Goal: Task Accomplishment & Management: Complete application form

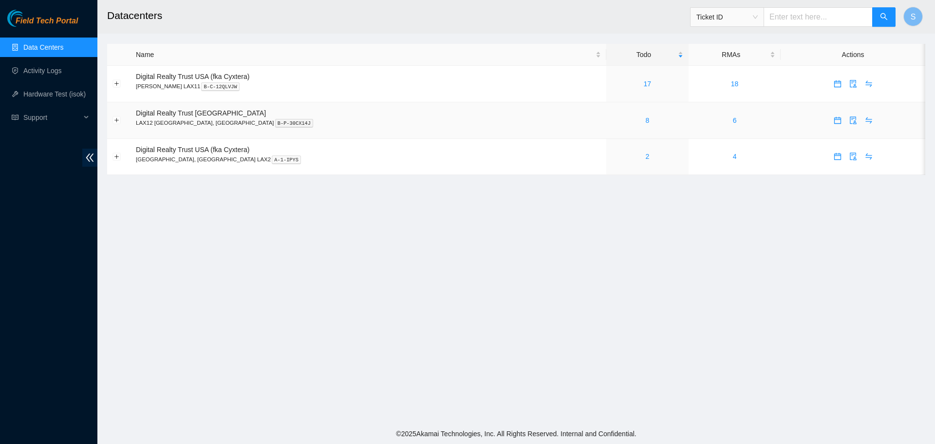
click at [612, 118] on div "8" at bounding box center [648, 120] width 72 height 11
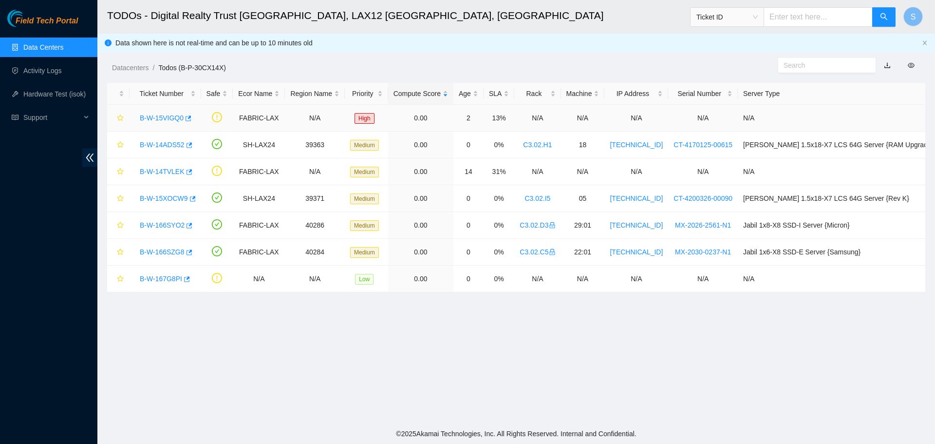
click at [161, 113] on div "B-W-15VIGQ0" at bounding box center [165, 118] width 61 height 16
click at [161, 116] on link "B-W-15VIGQ0" at bounding box center [162, 118] width 44 height 8
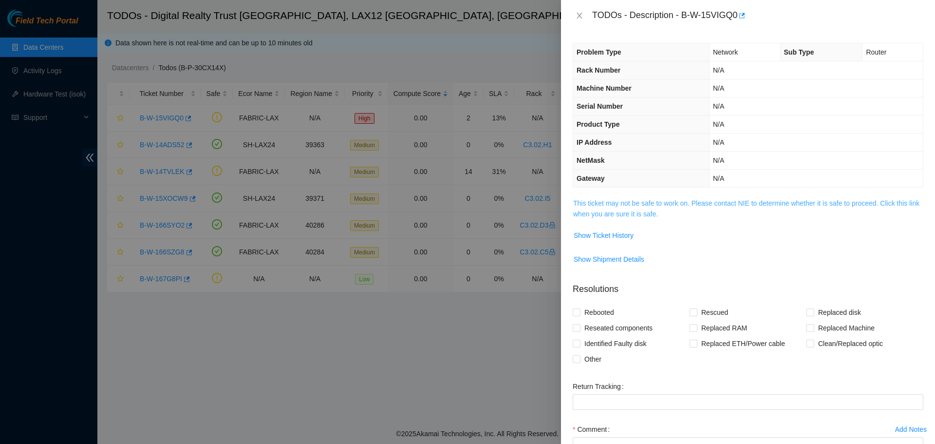
click at [609, 212] on link "This ticket may not be safe to work on. Please contact NIE to determine whether…" at bounding box center [746, 208] width 346 height 19
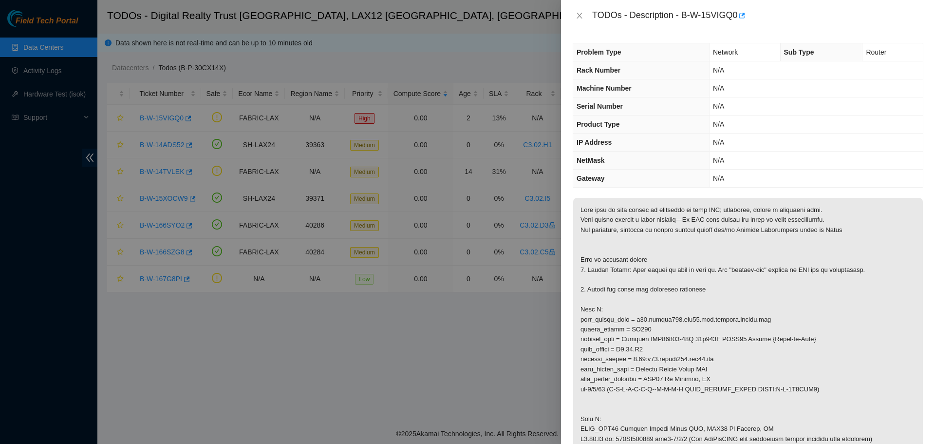
scroll to position [49, 0]
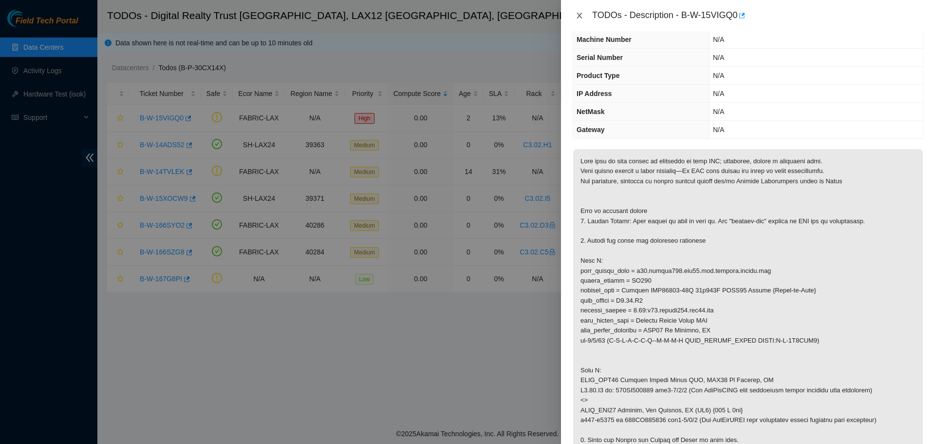
click at [580, 12] on icon "close" at bounding box center [580, 16] width 8 height 8
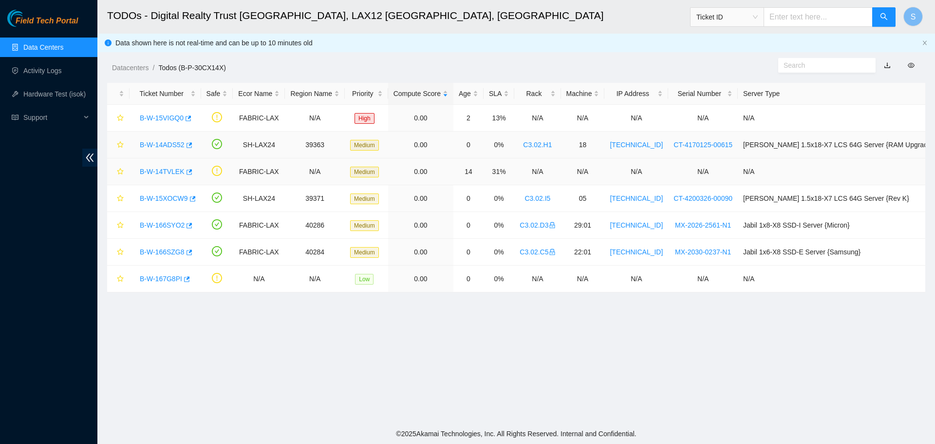
click at [171, 147] on link "B-W-14ADS52" at bounding box center [162, 145] width 45 height 8
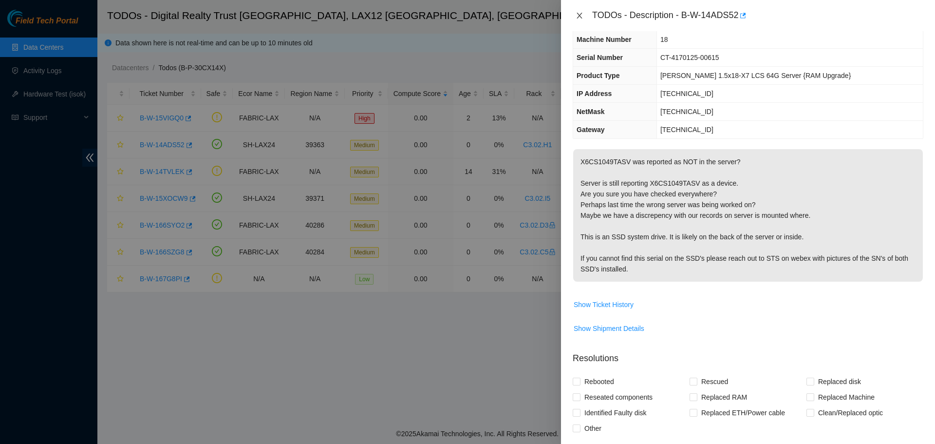
click at [581, 14] on icon "close" at bounding box center [580, 16] width 8 height 8
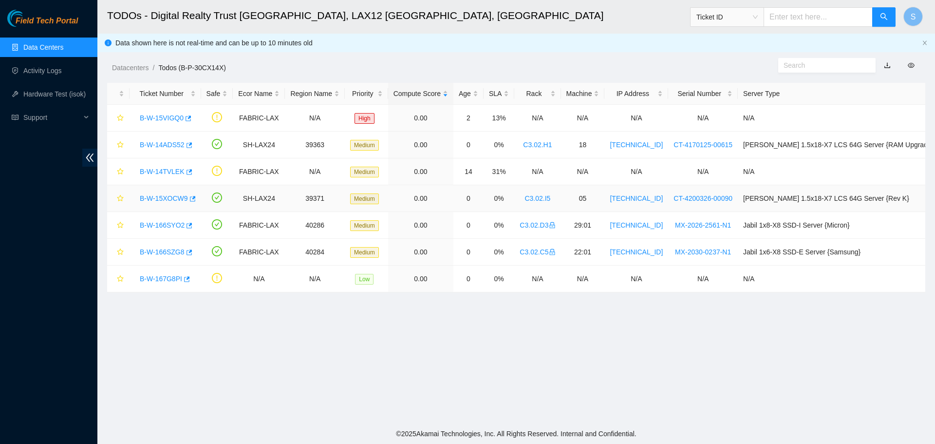
scroll to position [70, 0]
click at [164, 148] on link "B-W-14ADS52" at bounding box center [162, 145] width 45 height 8
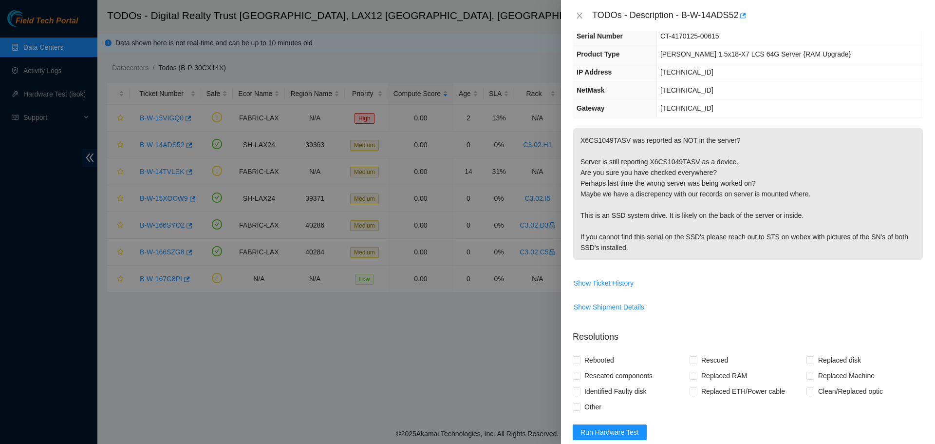
scroll to position [49, 0]
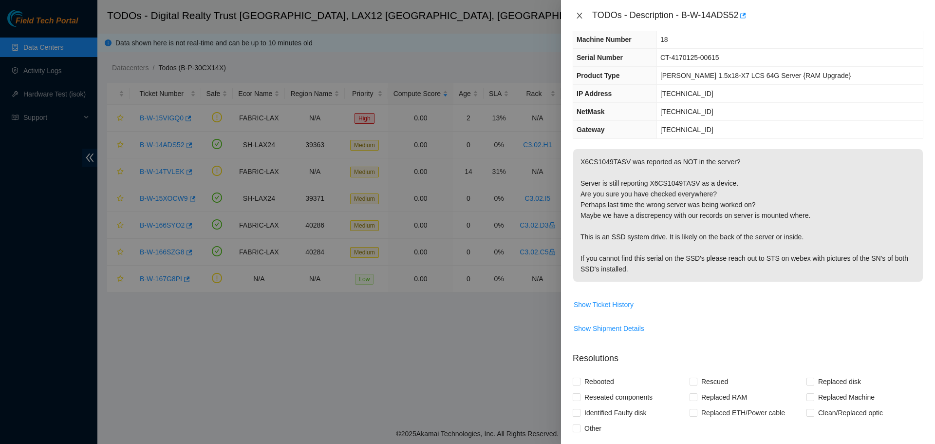
click at [576, 15] on icon "close" at bounding box center [580, 16] width 8 height 8
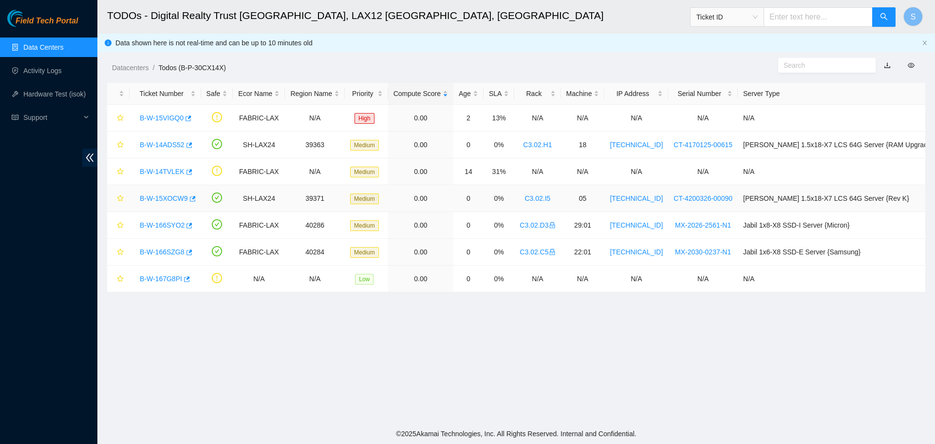
scroll to position [70, 0]
click at [150, 169] on link "B-W-14TVLEK" at bounding box center [162, 172] width 45 height 8
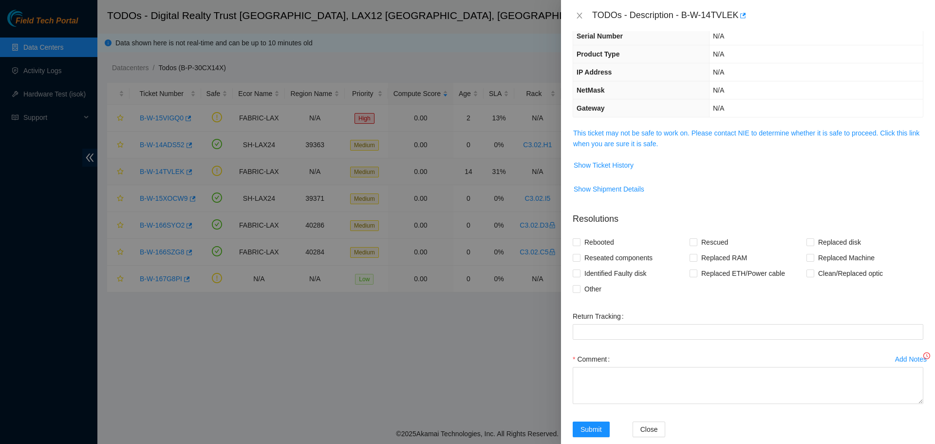
scroll to position [49, 0]
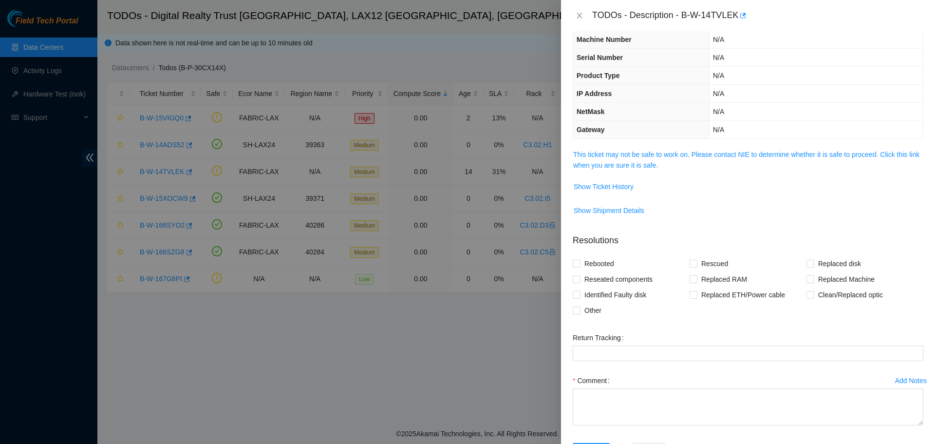
click at [633, 159] on span "This ticket may not be safe to work on. Please contact NIE to determine whether…" at bounding box center [748, 159] width 350 height 21
click at [633, 168] on link "This ticket may not be safe to work on. Please contact NIE to determine whether…" at bounding box center [746, 160] width 346 height 19
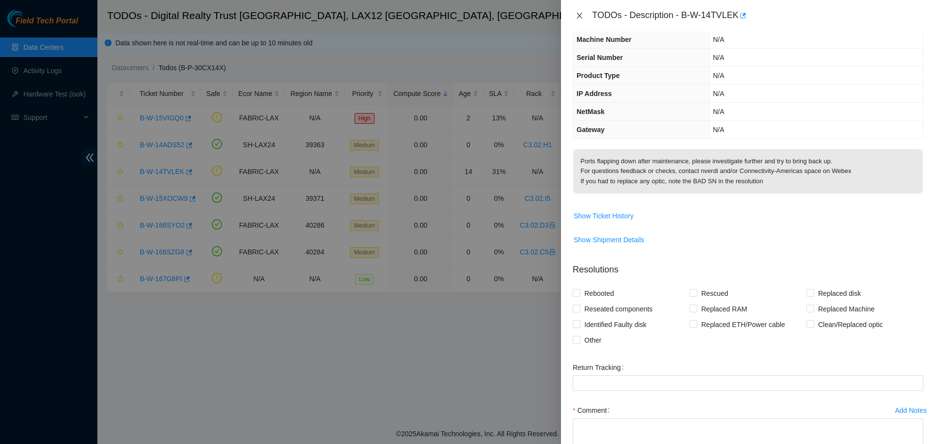
click at [582, 14] on icon "close" at bounding box center [579, 16] width 5 height 6
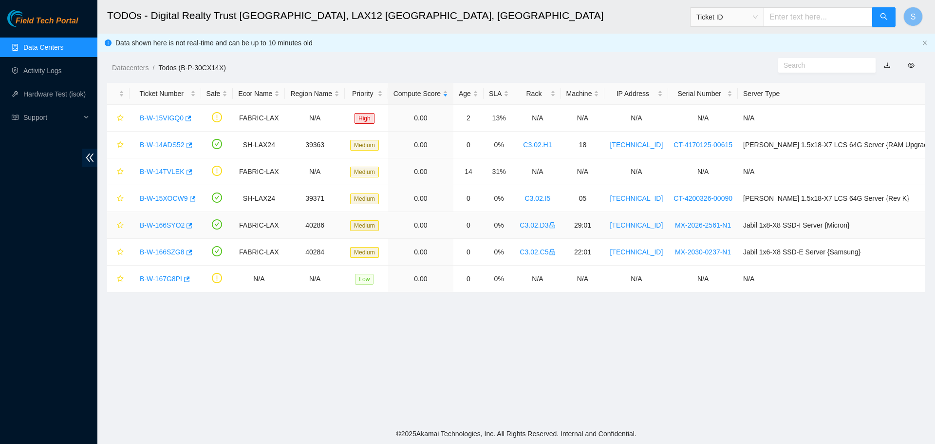
scroll to position [70, 0]
click at [166, 171] on link "B-W-14TVLEK" at bounding box center [162, 172] width 45 height 8
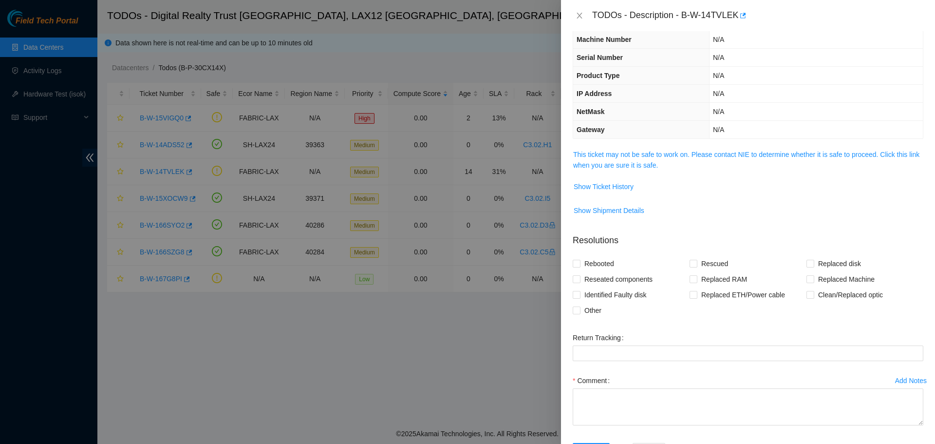
click at [616, 159] on span "This ticket may not be safe to work on. Please contact NIE to determine whether…" at bounding box center [748, 159] width 350 height 21
click at [617, 163] on link "This ticket may not be safe to work on. Please contact NIE to determine whether…" at bounding box center [746, 160] width 346 height 19
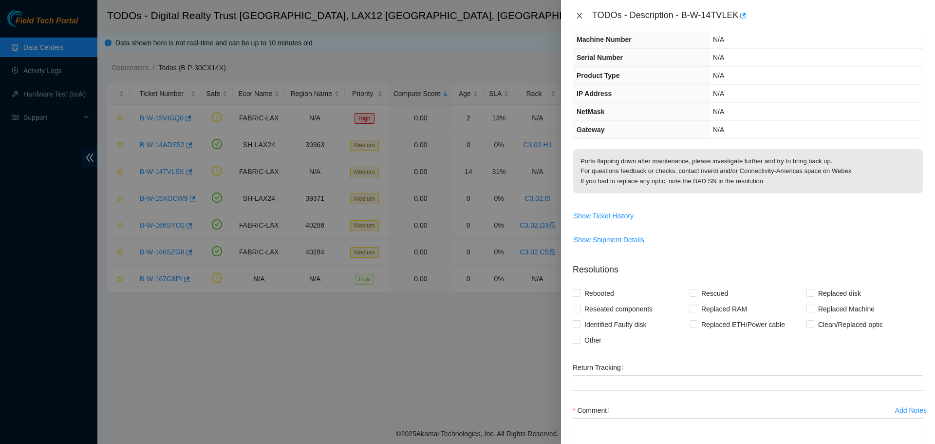
click at [581, 13] on icon "close" at bounding box center [580, 16] width 8 height 8
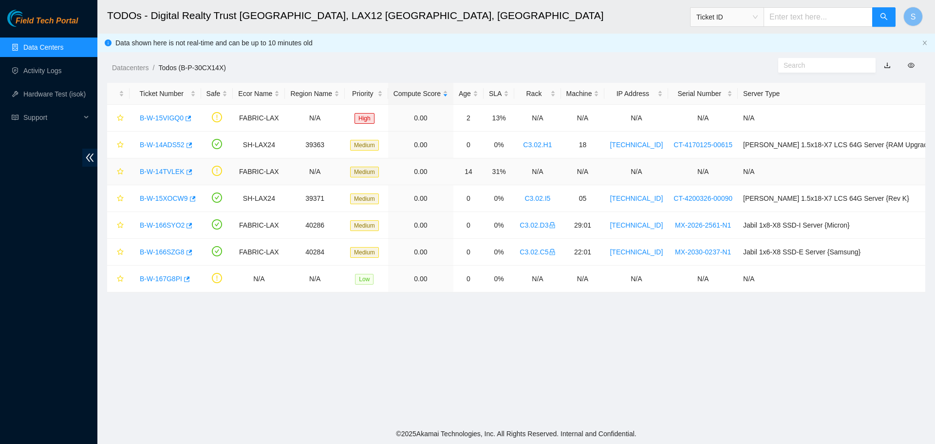
scroll to position [70, 0]
click at [167, 225] on link "B-W-166SYO2" at bounding box center [162, 225] width 45 height 8
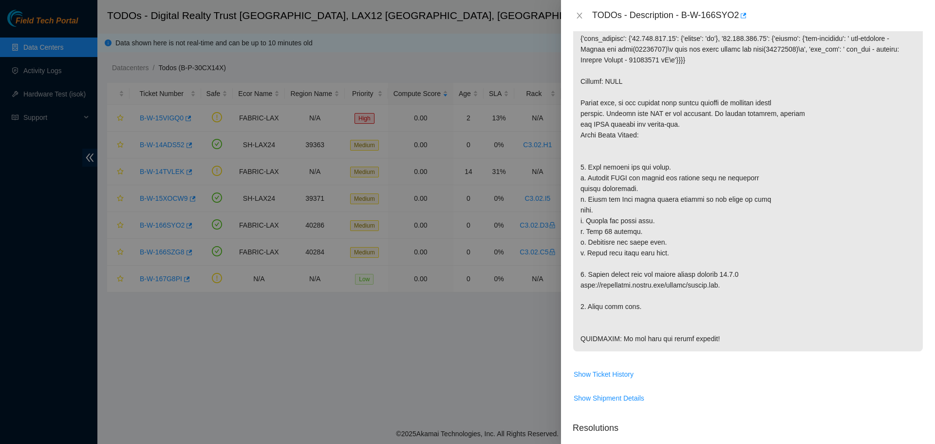
scroll to position [195, 0]
click at [586, 18] on button "Close" at bounding box center [580, 15] width 14 height 9
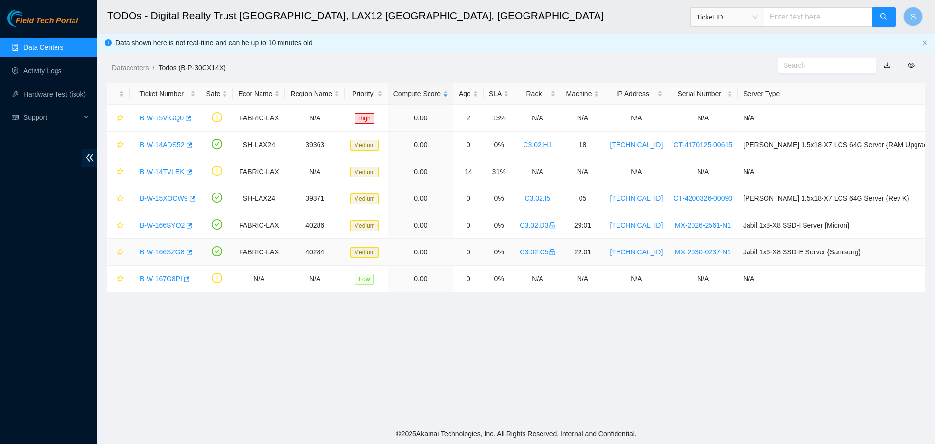
click at [196, 247] on div "B-W-166SZG8" at bounding box center [165, 252] width 61 height 16
click at [147, 254] on link "B-W-166SZG8" at bounding box center [162, 252] width 45 height 8
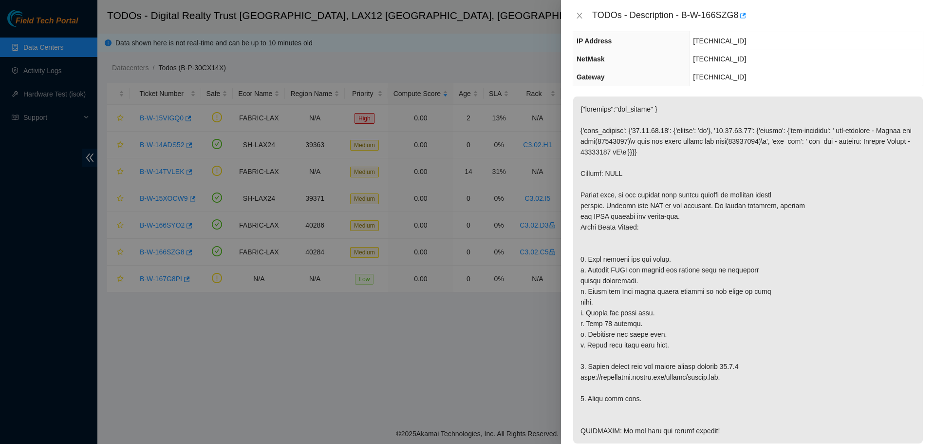
scroll to position [97, 0]
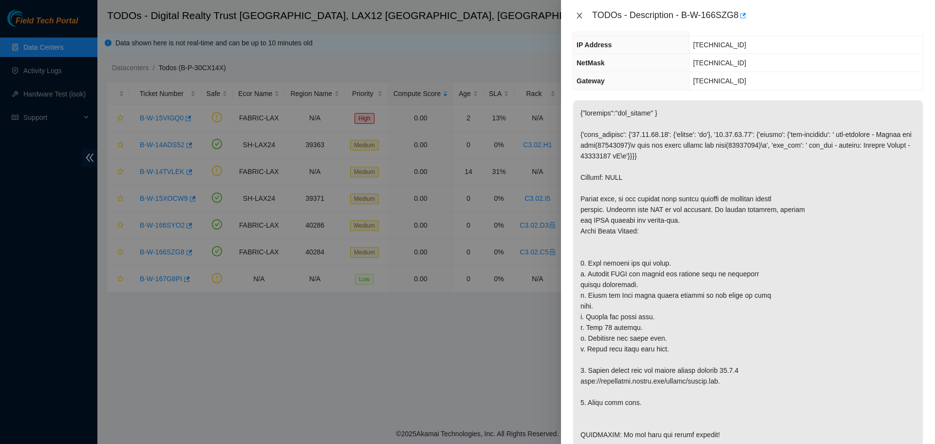
click at [577, 11] on button "Close" at bounding box center [580, 15] width 14 height 9
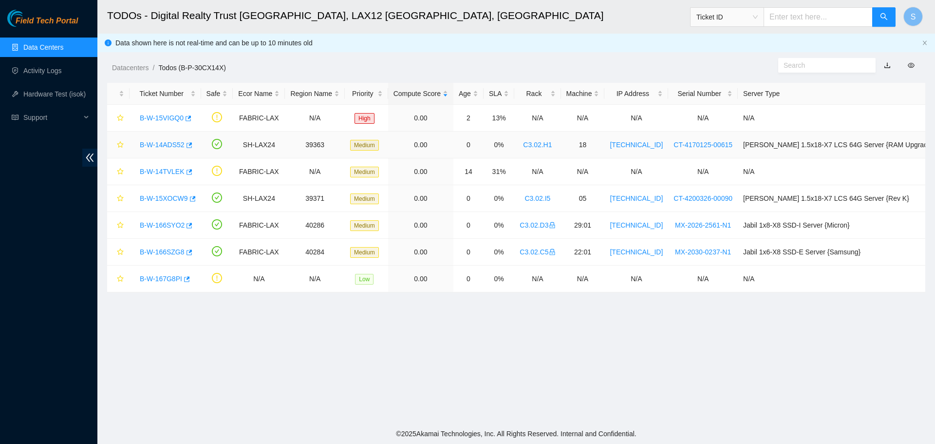
scroll to position [130, 0]
click at [150, 117] on link "B-W-15VIGQ0" at bounding box center [162, 118] width 44 height 8
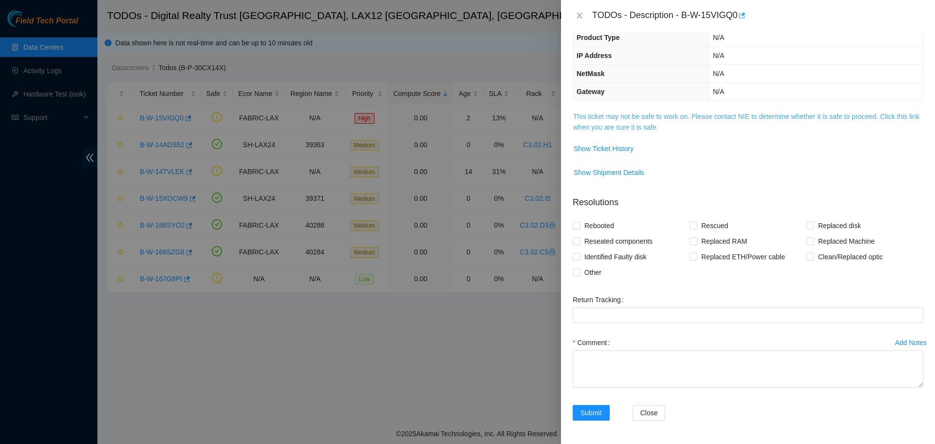
click at [609, 115] on link "This ticket may not be safe to work on. Please contact NIE to determine whether…" at bounding box center [746, 122] width 346 height 19
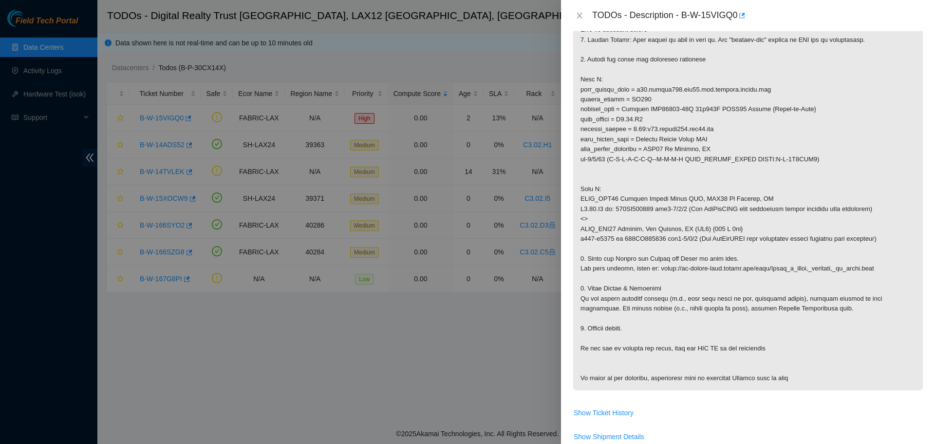
scroll to position [233, 0]
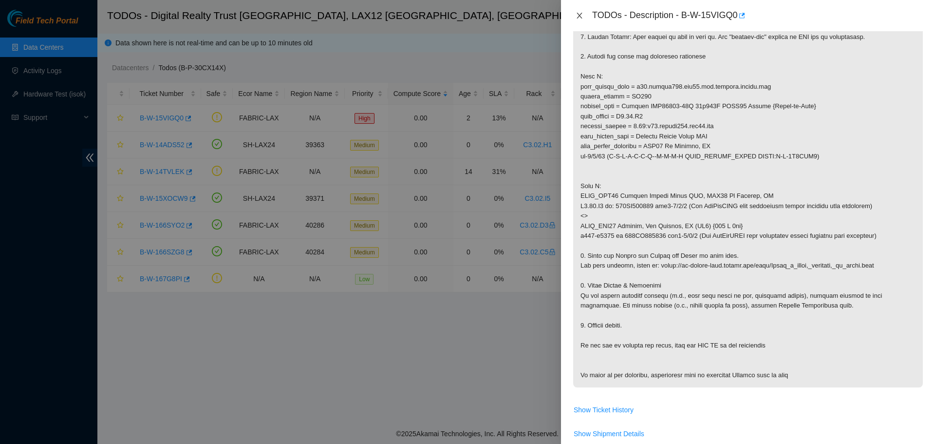
click at [580, 13] on icon "close" at bounding box center [580, 16] width 8 height 8
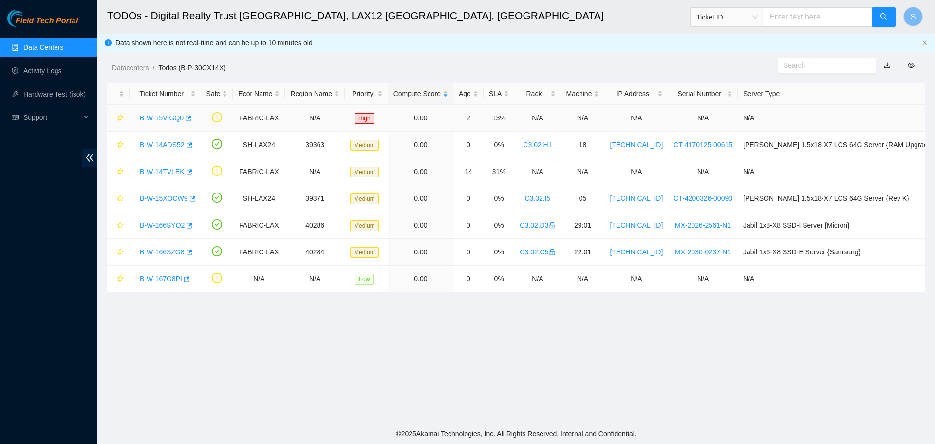
scroll to position [101, 0]
click at [163, 168] on link "B-W-14TVLEK" at bounding box center [162, 172] width 45 height 8
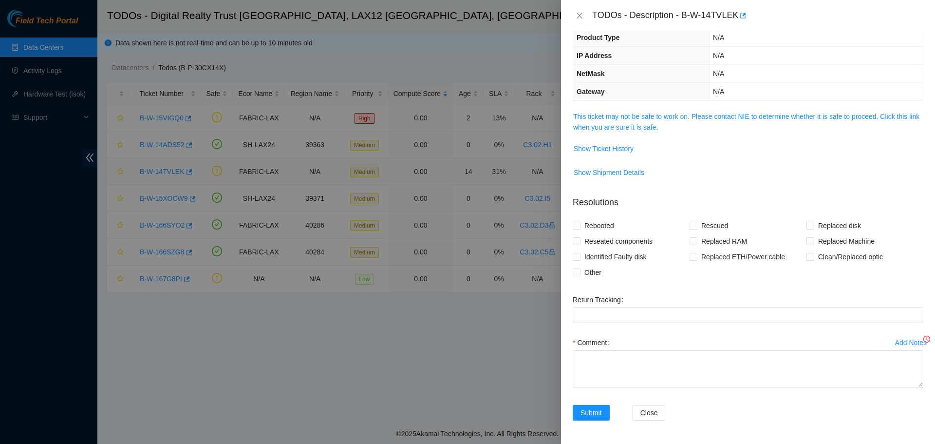
scroll to position [69, 0]
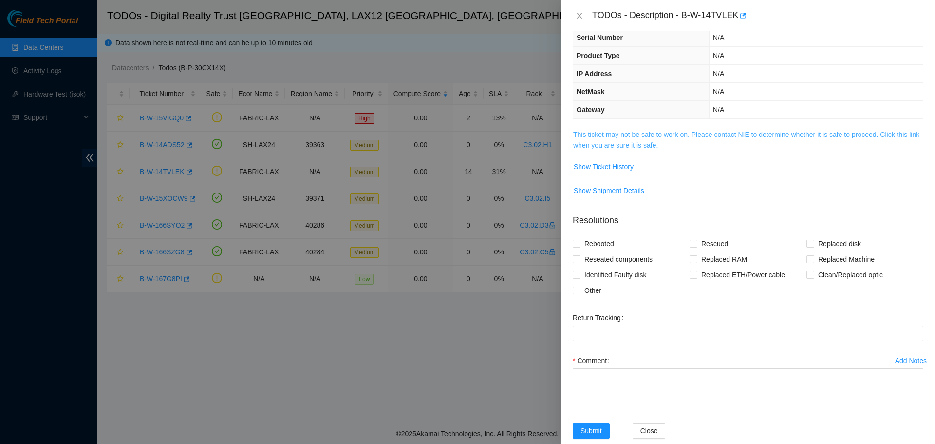
click at [691, 137] on link "This ticket may not be safe to work on. Please contact NIE to determine whether…" at bounding box center [746, 140] width 346 height 19
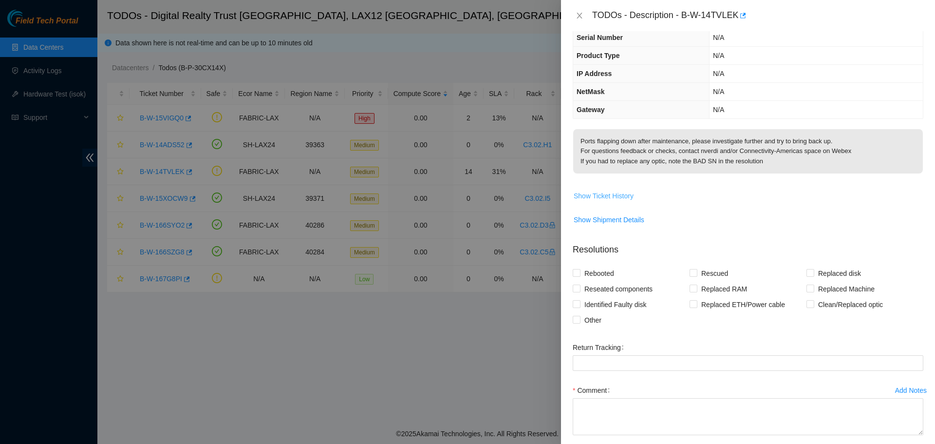
click at [607, 197] on span "Show Ticket History" at bounding box center [604, 196] width 60 height 11
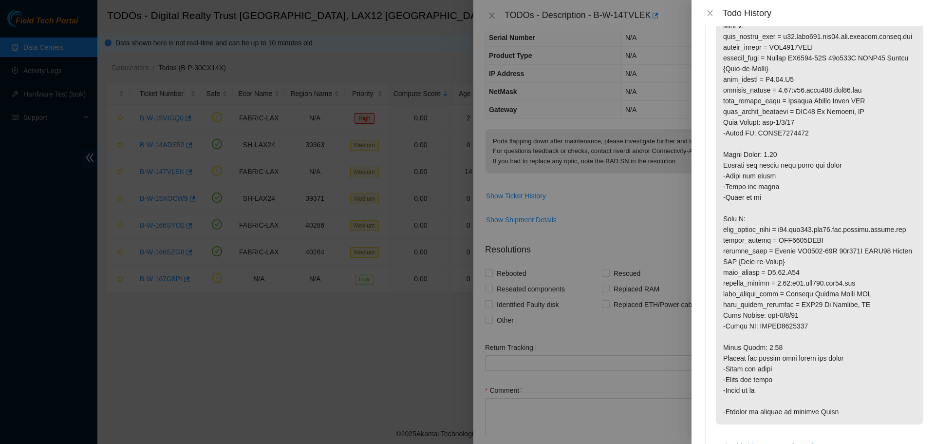
scroll to position [585, 0]
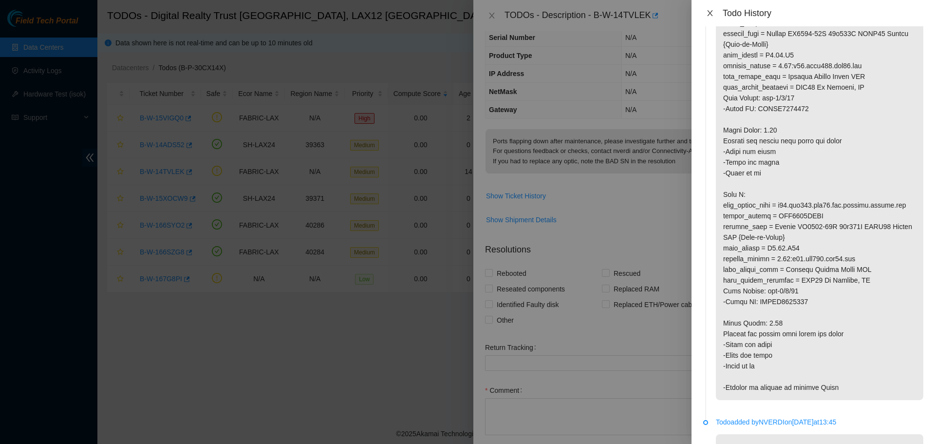
click at [716, 13] on div "Todo History" at bounding box center [814, 13] width 220 height 11
click at [713, 13] on icon "close" at bounding box center [710, 13] width 8 height 8
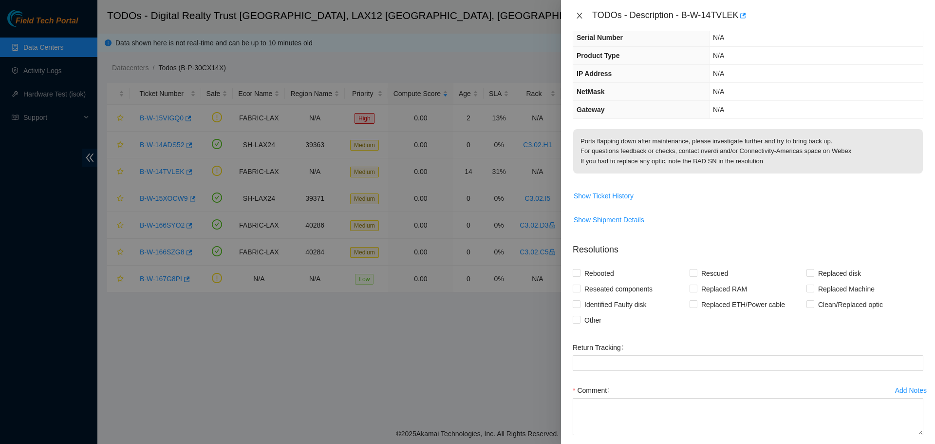
click at [576, 12] on icon "close" at bounding box center [580, 16] width 8 height 8
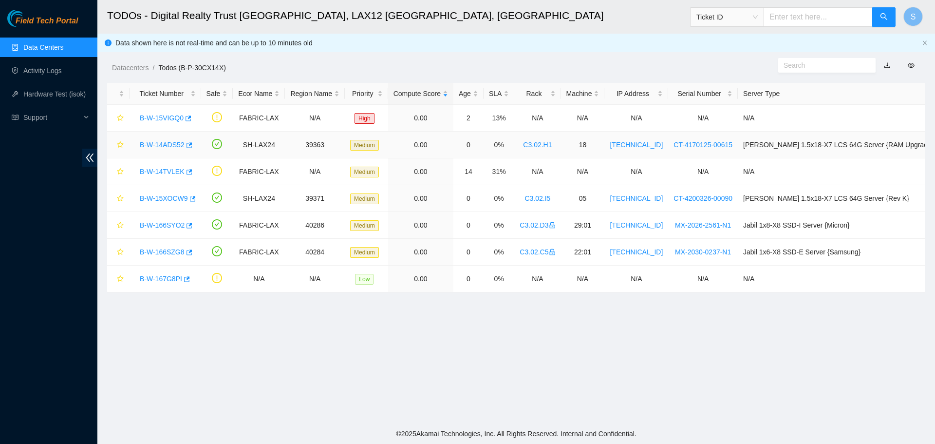
scroll to position [101, 0]
click at [160, 197] on link "B-W-15XOCW9" at bounding box center [164, 198] width 48 height 8
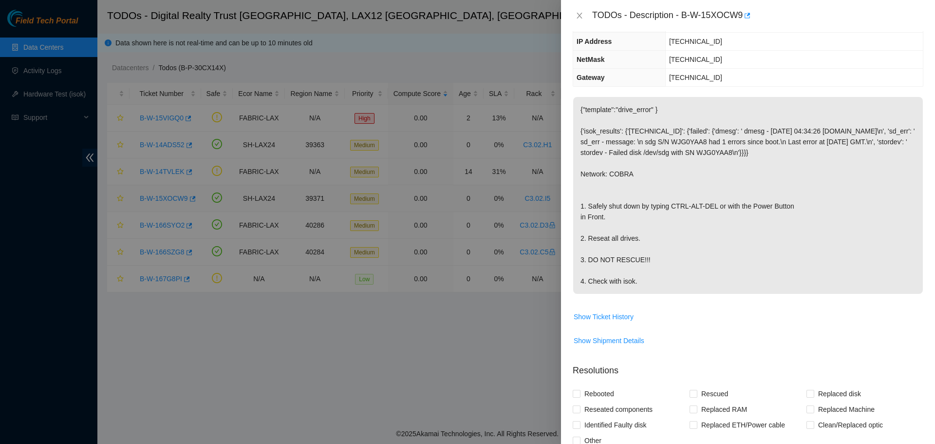
scroll to position [69, 0]
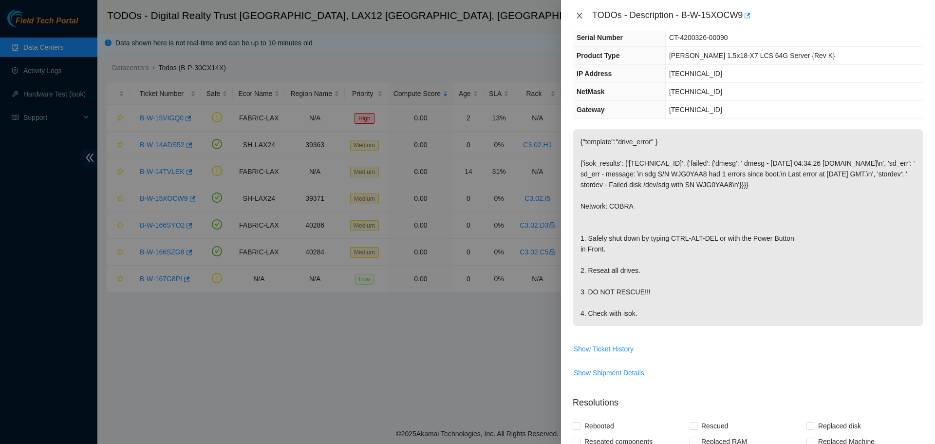
click at [583, 14] on icon "close" at bounding box center [580, 16] width 8 height 8
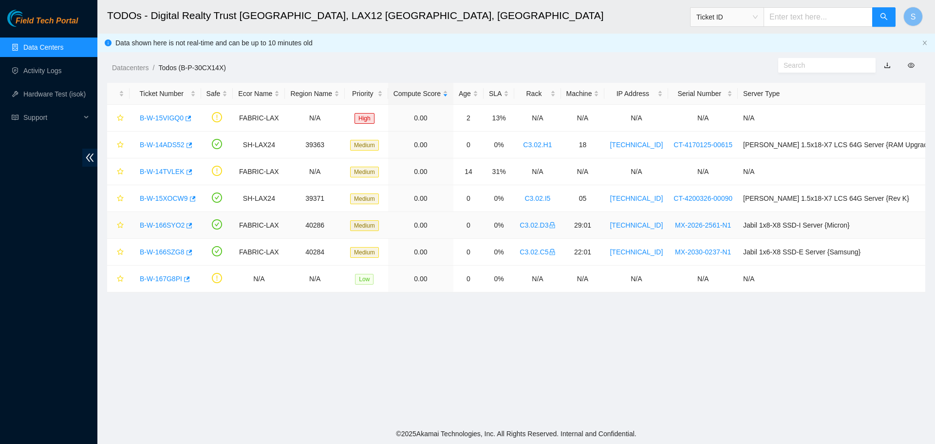
click at [156, 221] on link "B-W-166SYO2" at bounding box center [162, 225] width 45 height 8
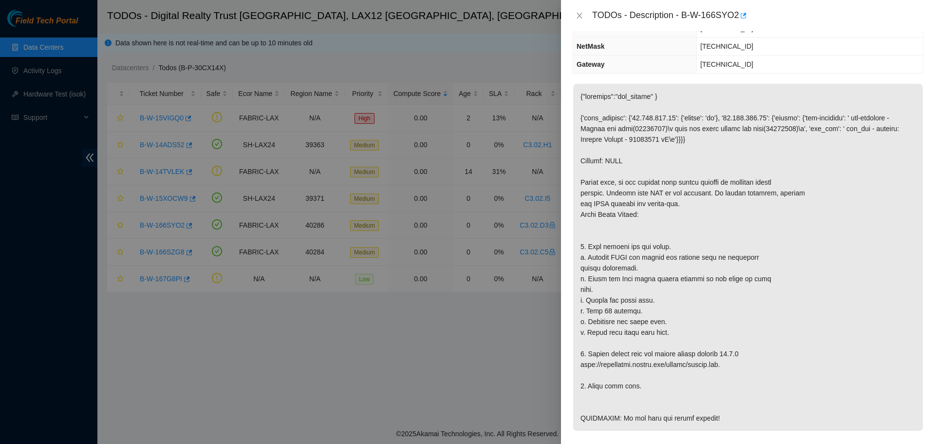
scroll to position [117, 0]
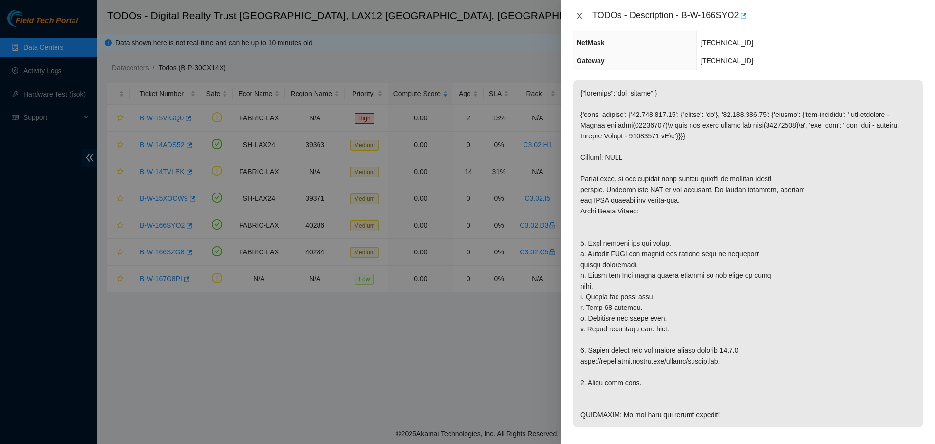
click at [578, 14] on icon "close" at bounding box center [580, 16] width 8 height 8
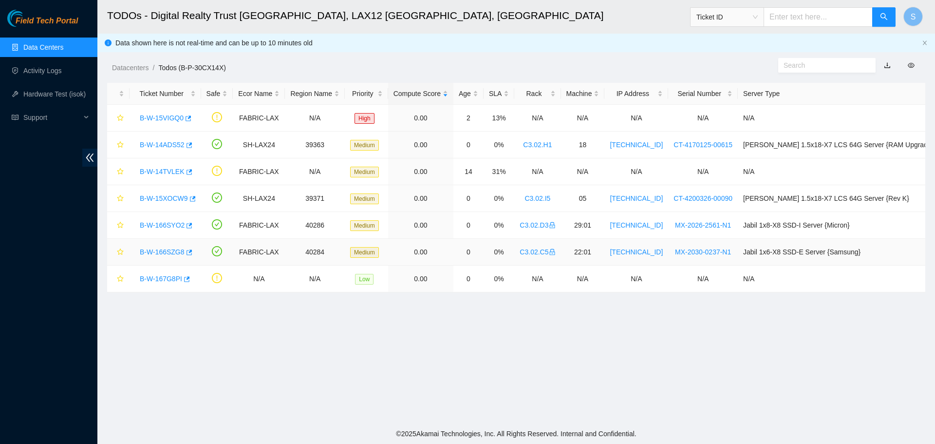
scroll to position [150, 0]
click at [179, 250] on link "B-W-166SZG8" at bounding box center [162, 252] width 45 height 8
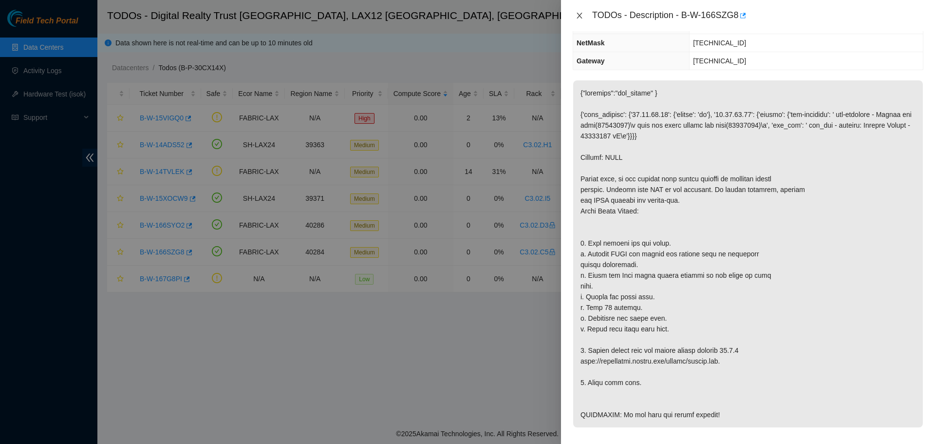
click at [580, 15] on icon "close" at bounding box center [580, 16] width 8 height 8
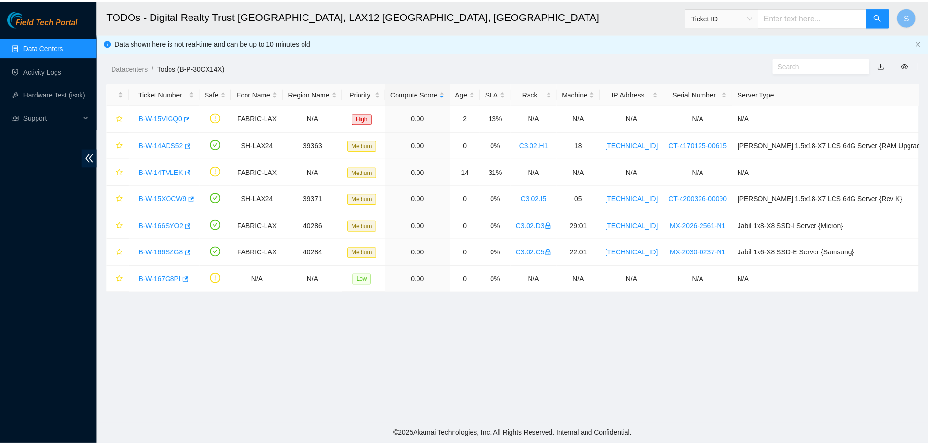
scroll to position [150, 0]
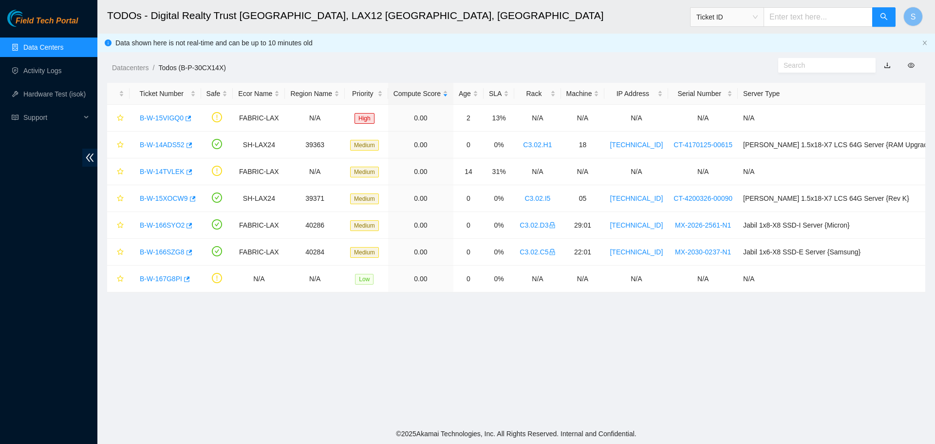
click at [50, 43] on link "Data Centers" at bounding box center [43, 47] width 40 height 8
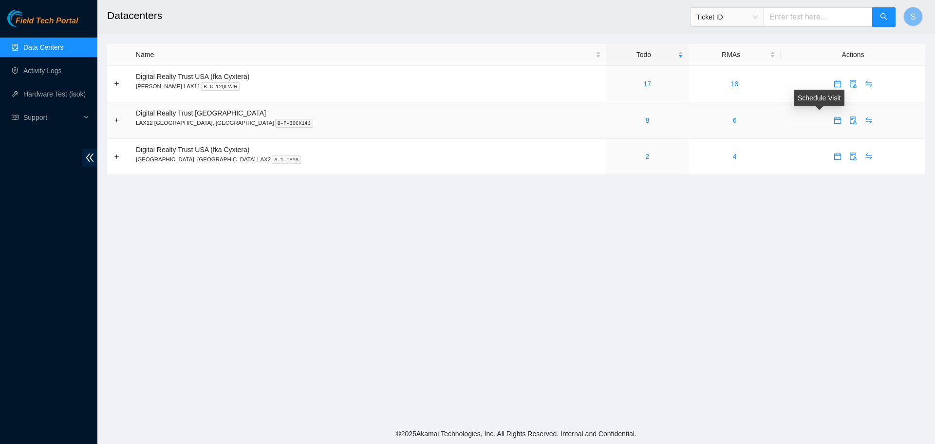
click at [834, 121] on icon "calendar" at bounding box center [838, 120] width 8 height 8
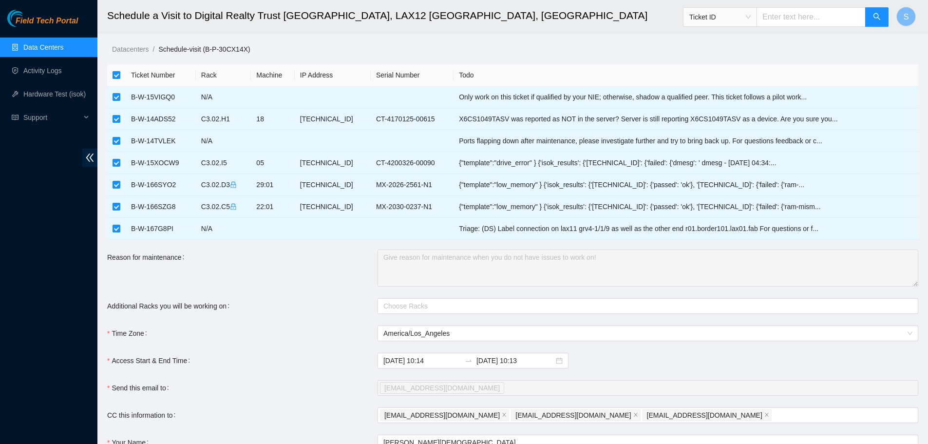
click at [118, 75] on input "checkbox" at bounding box center [117, 75] width 8 height 8
checkbox input "false"
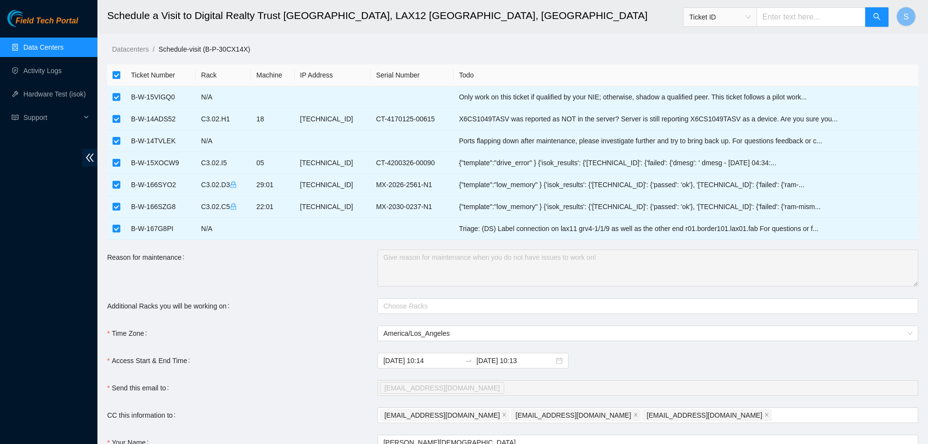
checkbox input "false"
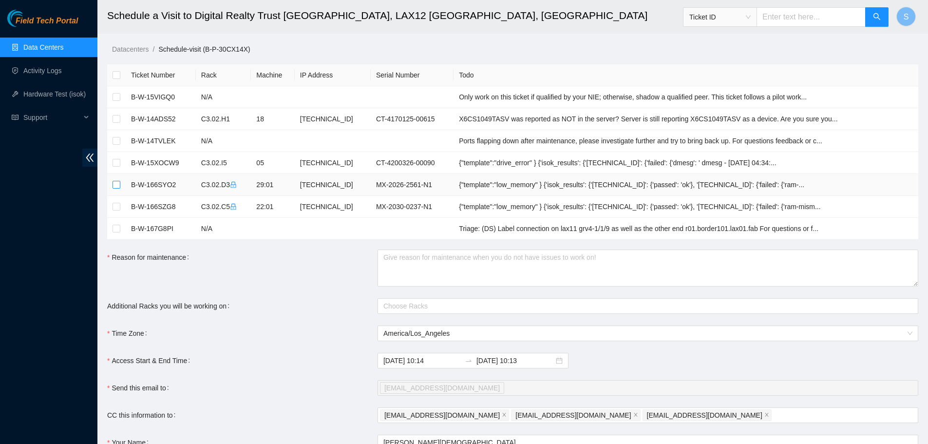
click at [116, 186] on input "checkbox" at bounding box center [117, 185] width 8 height 8
checkbox input "true"
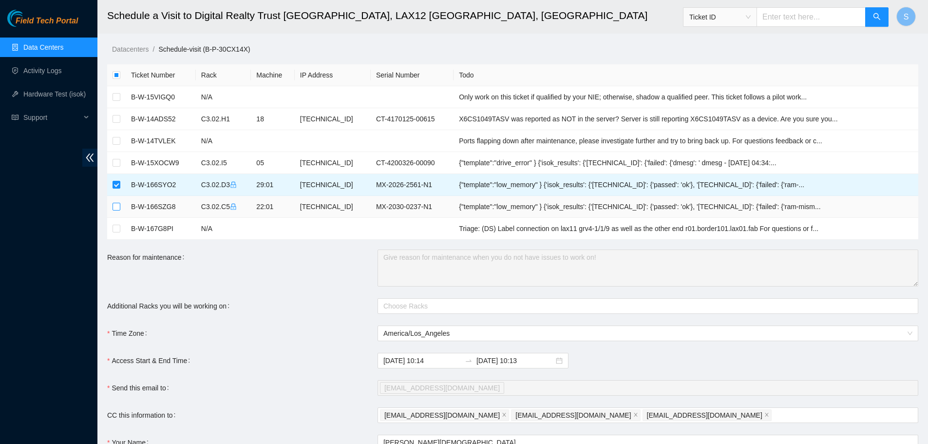
click at [115, 203] on input "checkbox" at bounding box center [117, 207] width 8 height 8
checkbox input "true"
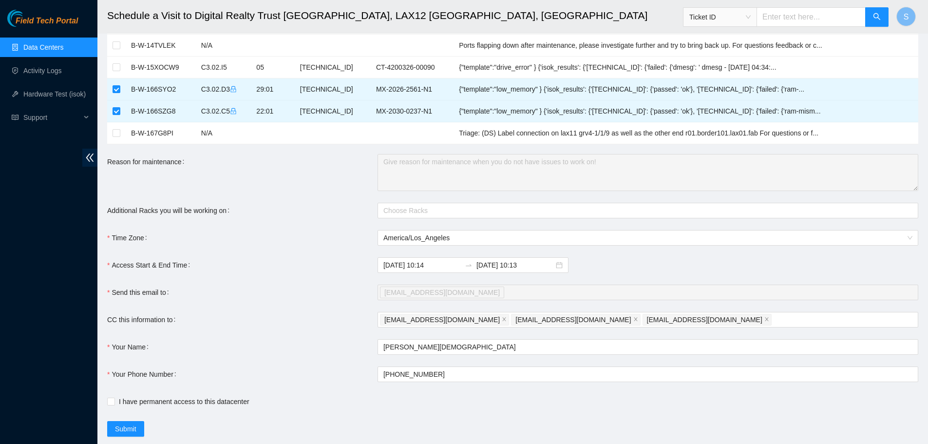
scroll to position [97, 0]
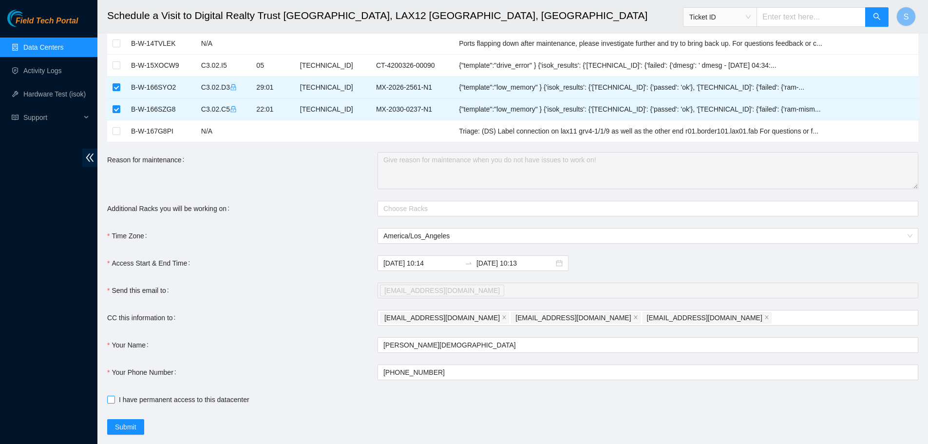
click at [110, 402] on input "I have permanent access to this datacenter" at bounding box center [110, 399] width 7 height 7
checkbox input "true"
click at [507, 262] on input "2025-09-16 10:13" at bounding box center [514, 263] width 77 height 11
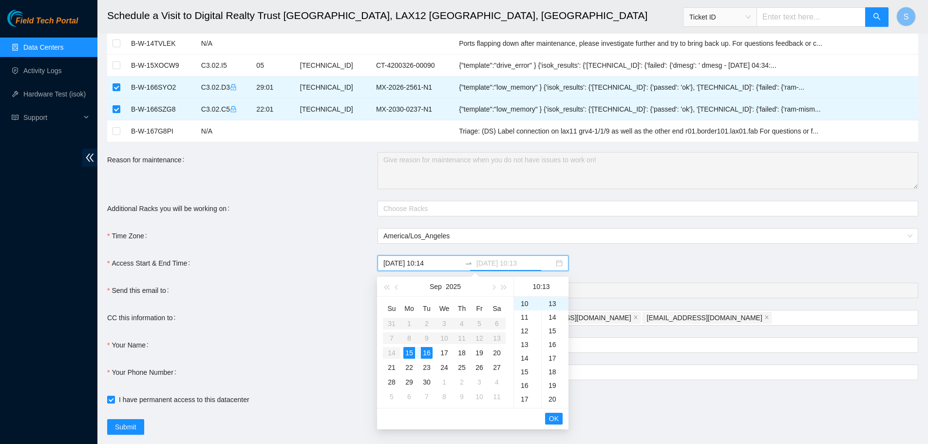
click at [413, 353] on div "15" at bounding box center [409, 353] width 12 height 12
click at [528, 368] on div "15" at bounding box center [527, 372] width 27 height 14
click at [554, 385] on div "30" at bounding box center [555, 389] width 27 height 14
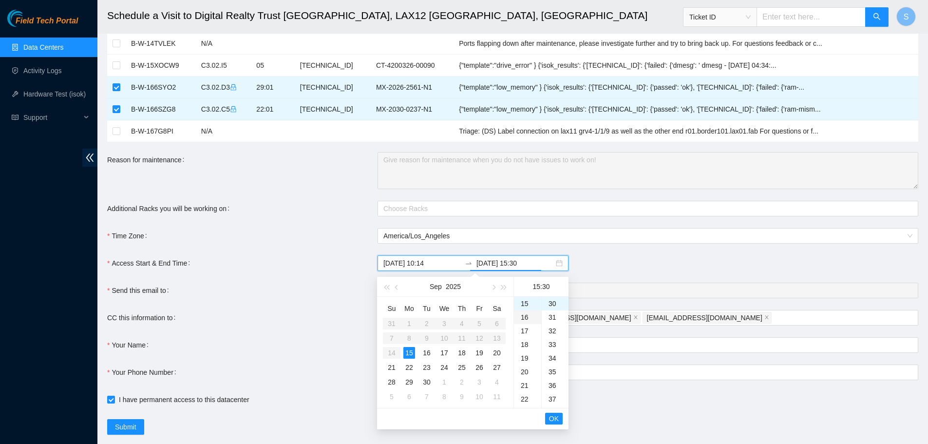
click at [525, 315] on div "16" at bounding box center [527, 317] width 27 height 14
click at [556, 419] on span "OK" at bounding box center [554, 418] width 10 height 11
click at [553, 419] on span "OK" at bounding box center [554, 418] width 10 height 11
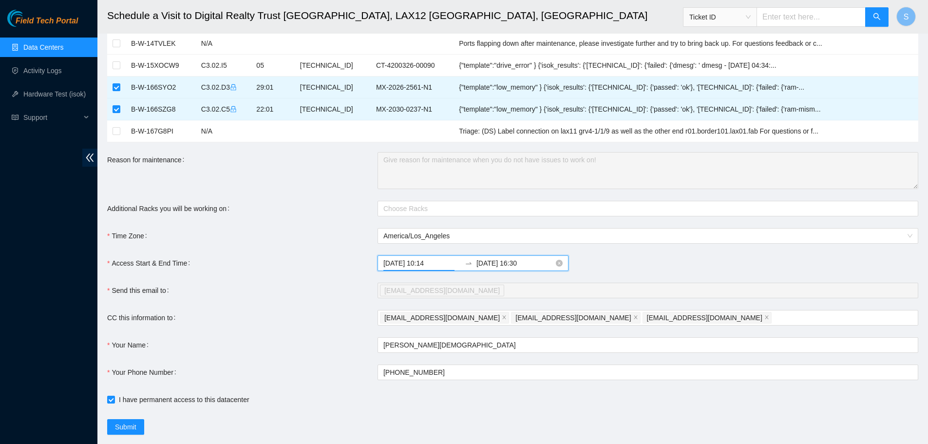
click at [528, 264] on input "2025-09-15 16:30" at bounding box center [514, 263] width 77 height 11
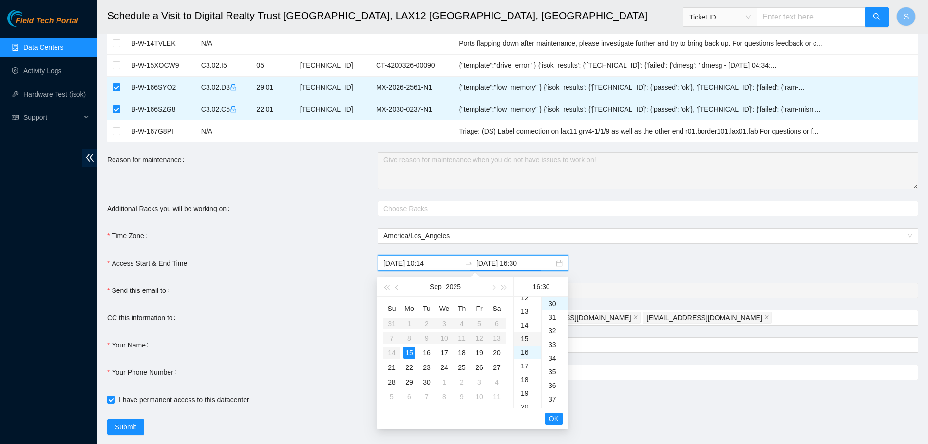
click at [527, 339] on div "15" at bounding box center [527, 339] width 27 height 14
type input "2025-09-15 15:30"
click at [553, 419] on span "OK" at bounding box center [554, 418] width 10 height 11
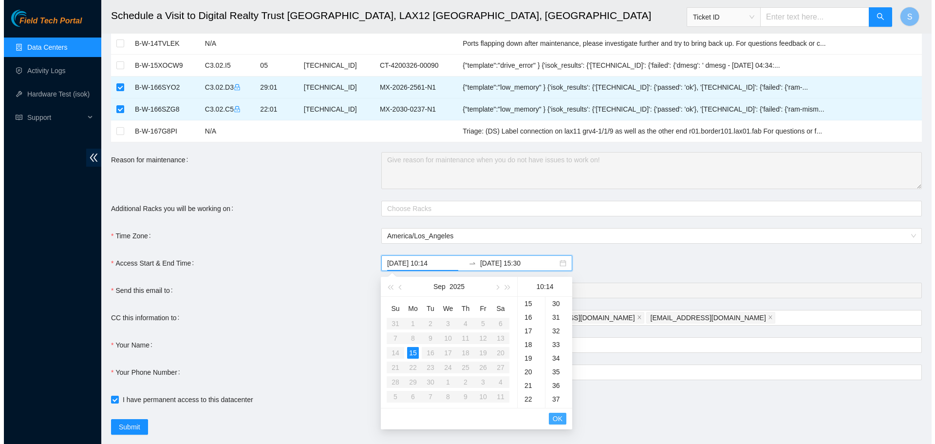
scroll to position [191, 0]
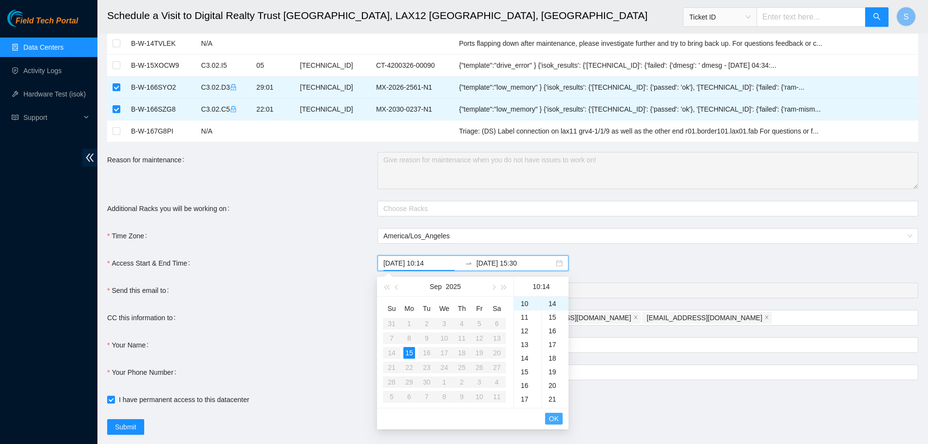
click at [554, 419] on span "OK" at bounding box center [554, 418] width 10 height 11
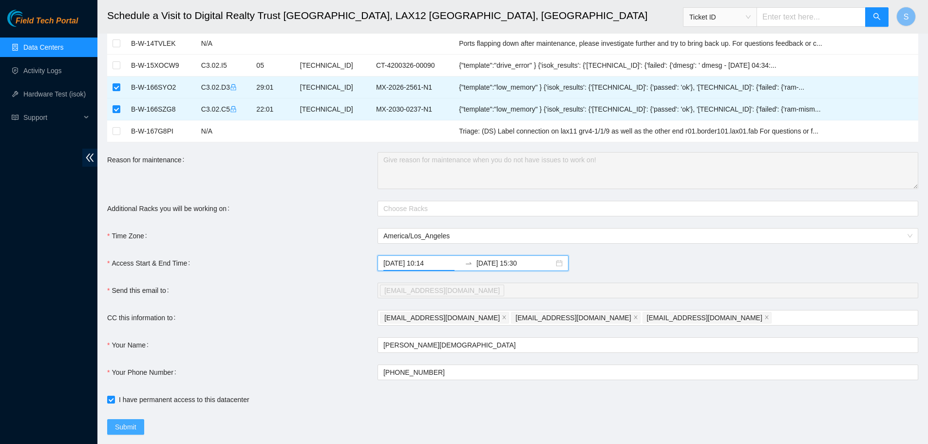
click at [130, 427] on span "Submit" at bounding box center [125, 426] width 21 height 11
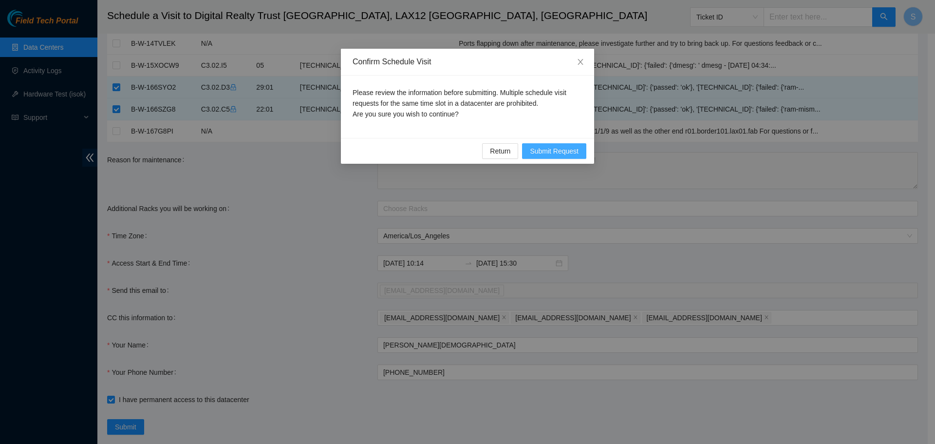
click at [567, 149] on span "Submit Request" at bounding box center [554, 151] width 49 height 11
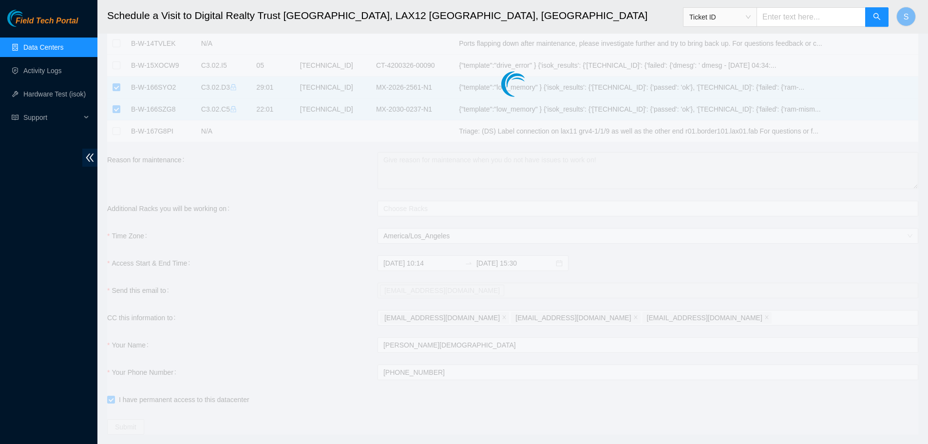
type input "2025-09-15 10:15"
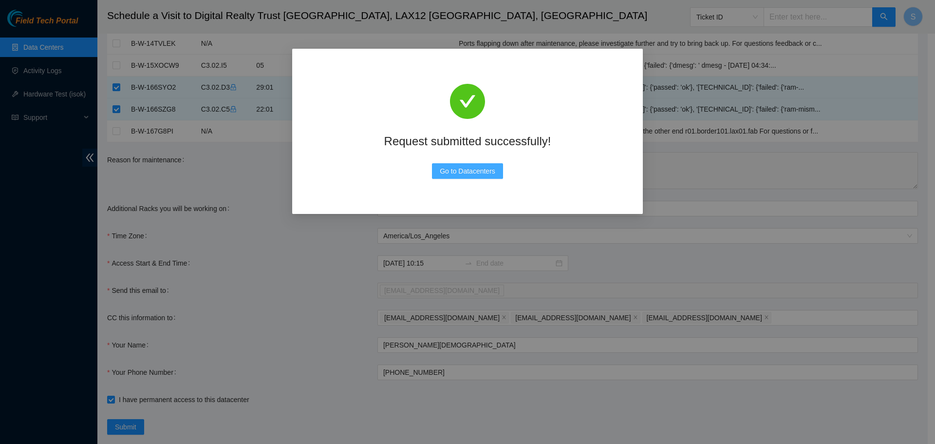
click at [455, 176] on span "Go to Datacenters" at bounding box center [468, 171] width 56 height 11
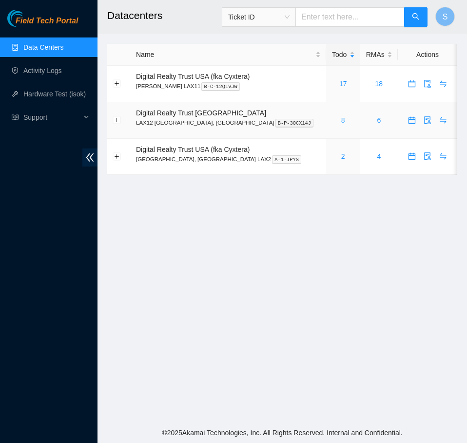
click at [341, 119] on link "8" at bounding box center [343, 120] width 4 height 8
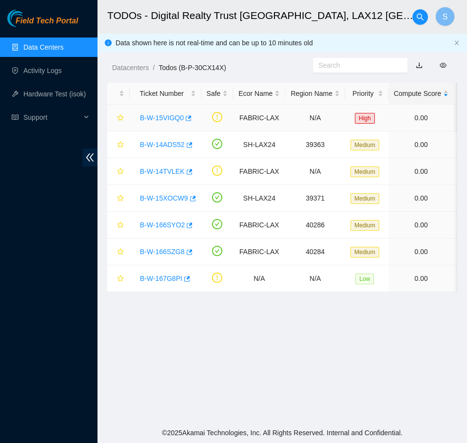
click at [168, 115] on link "B-W-15VIGQ0" at bounding box center [162, 118] width 44 height 8
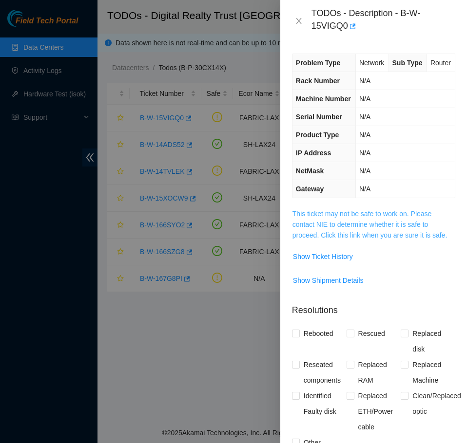
click at [404, 239] on link "This ticket may not be safe to work on. Please contact NIE to determine whether…" at bounding box center [369, 224] width 154 height 29
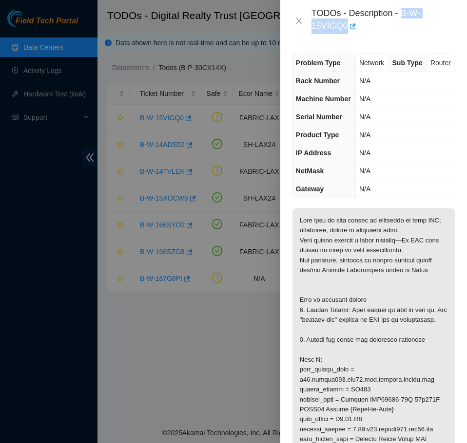
drag, startPoint x: 403, startPoint y: 13, endPoint x: 405, endPoint y: 20, distance: 7.5
click at [405, 20] on div "TODOs - Description - B-W-15VIGQ0" at bounding box center [383, 21] width 144 height 26
copy div "B-W-15VIGQ0"
click at [296, 19] on icon "close" at bounding box center [299, 21] width 8 height 8
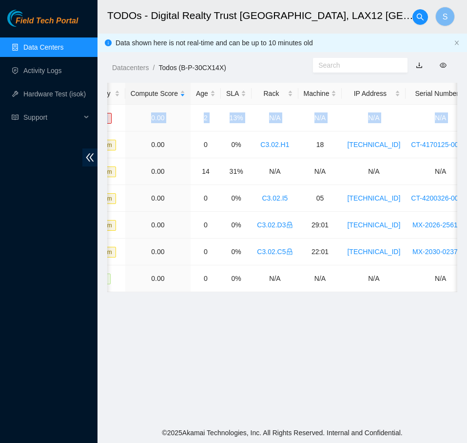
scroll to position [0, 419]
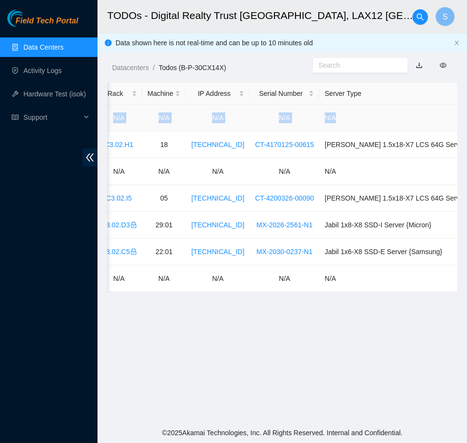
drag, startPoint x: 234, startPoint y: 116, endPoint x: 408, endPoint y: 119, distance: 174.0
click at [408, 119] on tr "B-W-15VIGQ0 FABRIC-LAX N/A High 0.00 2 13% N/A N/A N/A N/A N/A" at bounding box center [104, 118] width 832 height 27
copy tr "FABRIC-LAX N/A High 0.00 2 13% N/A N/A N/A N/A N/A"
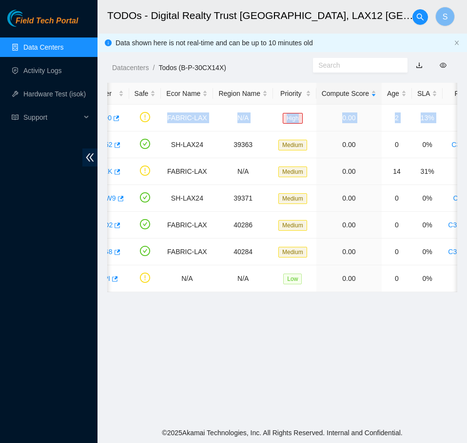
scroll to position [0, 0]
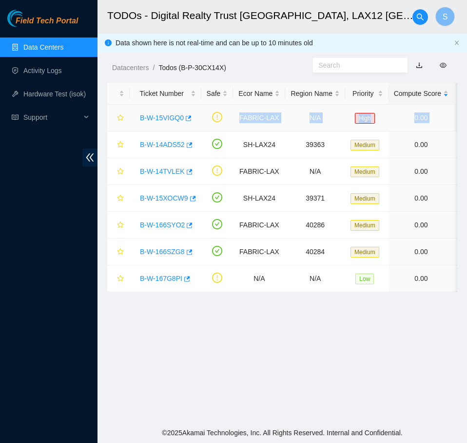
click at [176, 116] on link "B-W-15VIGQ0" at bounding box center [162, 118] width 44 height 8
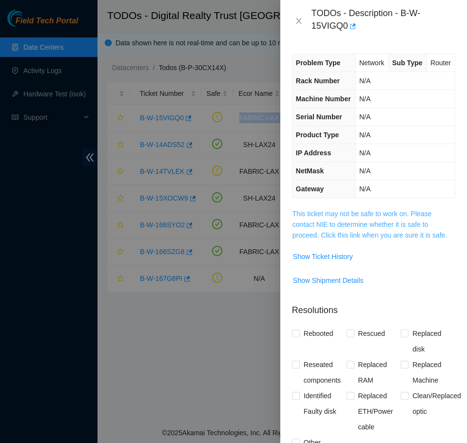
click at [403, 239] on link "This ticket may not be safe to work on. Please contact NIE to determine whether…" at bounding box center [369, 224] width 154 height 29
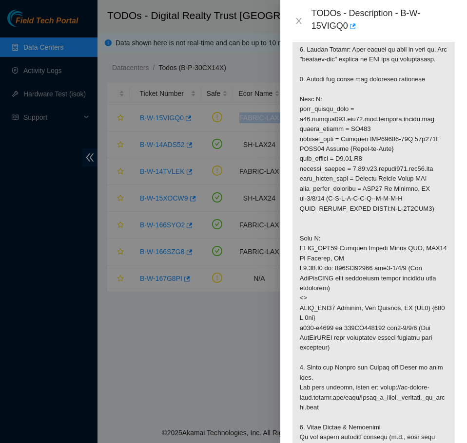
scroll to position [292, 0]
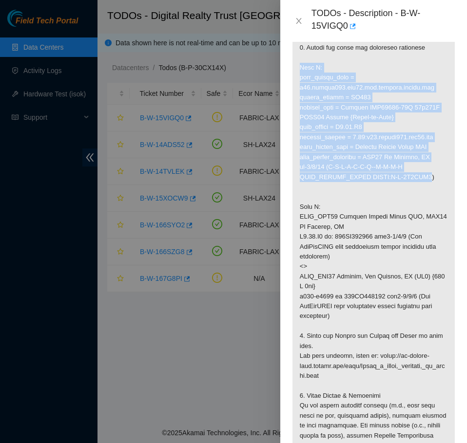
drag, startPoint x: 424, startPoint y: 199, endPoint x: 299, endPoint y: 102, distance: 158.4
click at [299, 102] on p at bounding box center [373, 231] width 162 height 631
copy p "Side A: fqdn_router_name = r02.border101.lax01.fab.netarch.akamai.com serial_nu…"
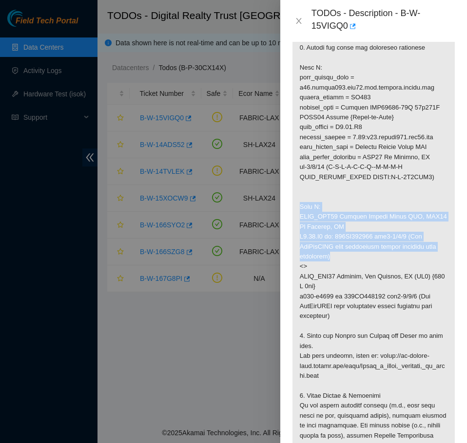
drag, startPoint x: 353, startPoint y: 287, endPoint x: 299, endPoint y: 242, distance: 70.2
click at [299, 242] on p at bounding box center [373, 231] width 162 height 631
copy p "Side Z: DWDM_LAX11 Digital Realty Trust USA, LAX12 El Segundo, CA C3.02.L2 sn: …"
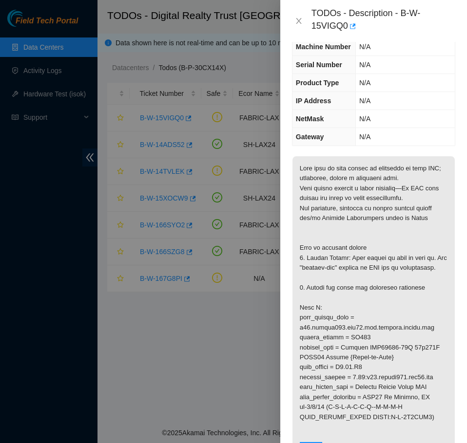
scroll to position [49, 0]
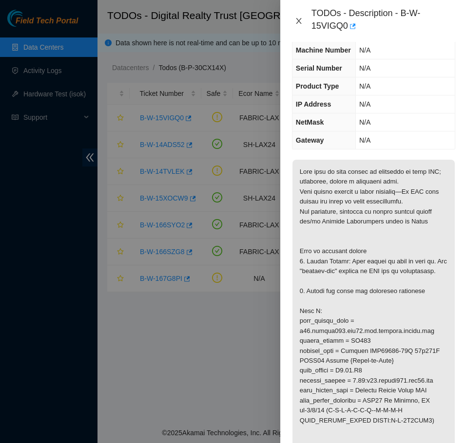
click at [297, 22] on icon "close" at bounding box center [299, 21] width 8 height 8
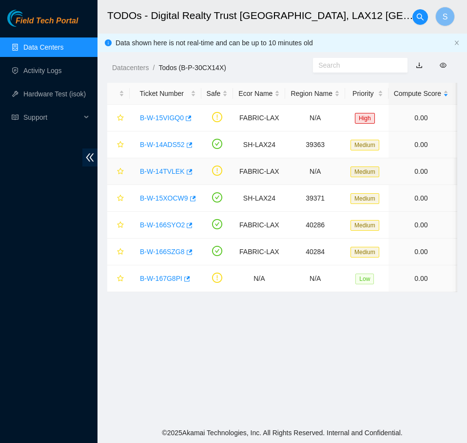
click at [167, 169] on link "B-W-14TVLEK" at bounding box center [162, 172] width 45 height 8
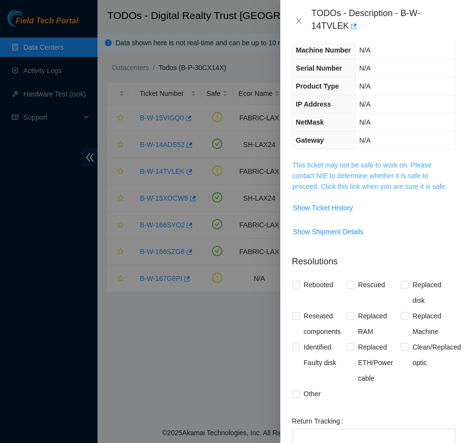
click at [332, 190] on link "This ticket may not be safe to work on. Please contact NIE to determine whether…" at bounding box center [369, 175] width 154 height 29
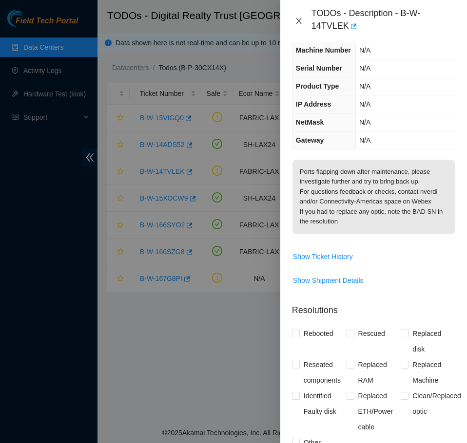
click at [297, 20] on icon "close" at bounding box center [299, 21] width 8 height 8
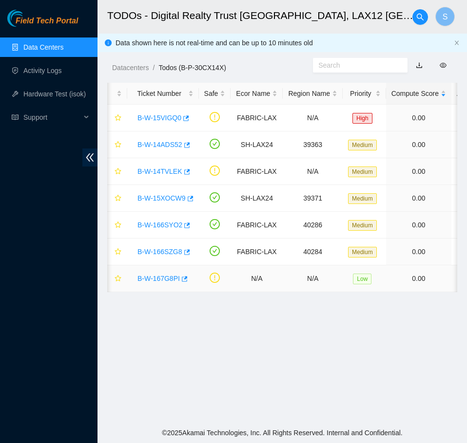
scroll to position [0, 0]
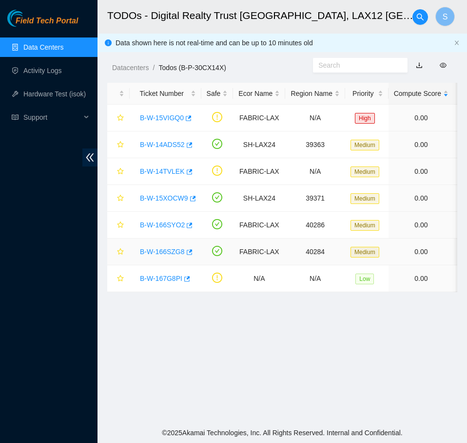
click at [166, 251] on link "B-W-166SZG8" at bounding box center [162, 252] width 45 height 8
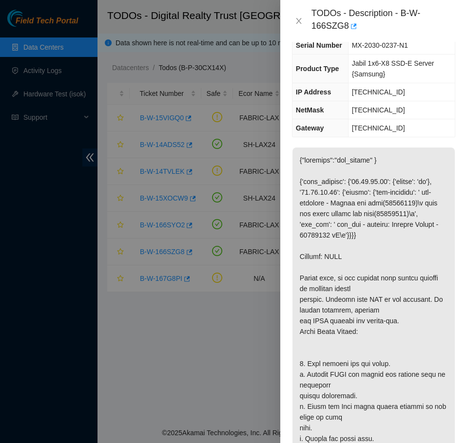
scroll to position [87, 0]
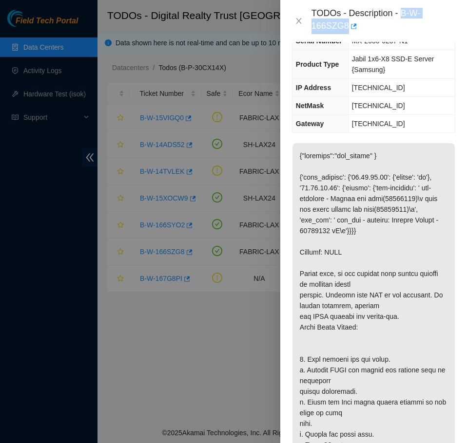
drag, startPoint x: 402, startPoint y: 14, endPoint x: 405, endPoint y: 21, distance: 7.4
click at [405, 21] on div "TODOs - Description - B-W-166SZG8" at bounding box center [383, 21] width 144 height 26
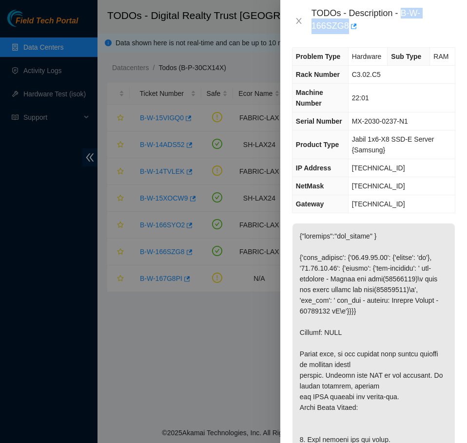
scroll to position [0, 0]
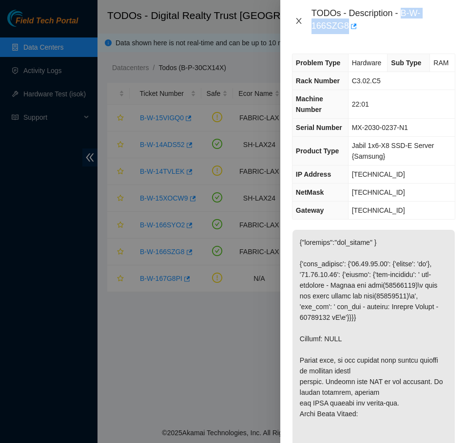
click at [302, 21] on icon "close" at bounding box center [299, 21] width 8 height 8
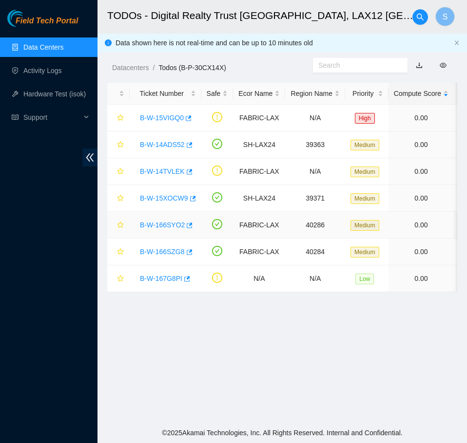
click at [168, 229] on link "B-W-166SYO2" at bounding box center [162, 225] width 45 height 8
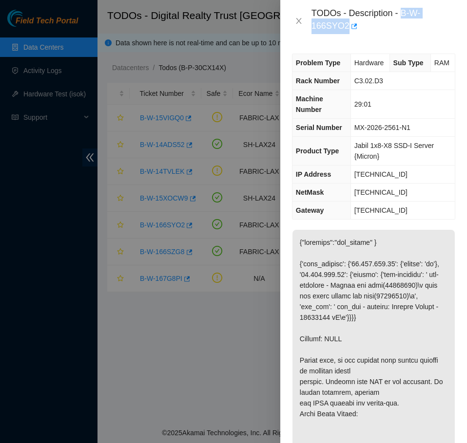
drag, startPoint x: 401, startPoint y: 13, endPoint x: 391, endPoint y: 26, distance: 17.0
click at [391, 26] on div "TODOs - Description - B-W-166SYO2" at bounding box center [383, 21] width 144 height 26
copy div "B-W-166SYO2"
click at [298, 19] on icon "close" at bounding box center [299, 21] width 8 height 8
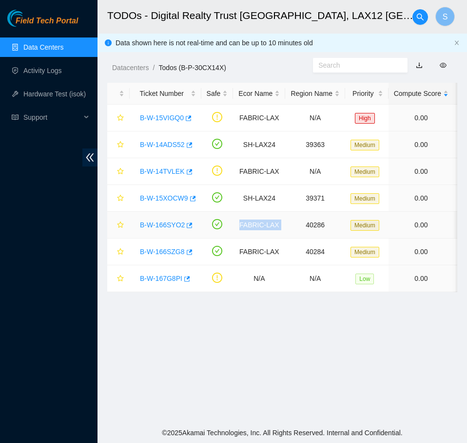
drag, startPoint x: 239, startPoint y: 224, endPoint x: 289, endPoint y: 224, distance: 49.7
click at [234, 220] on td "FABRIC-LAX" at bounding box center [259, 225] width 52 height 27
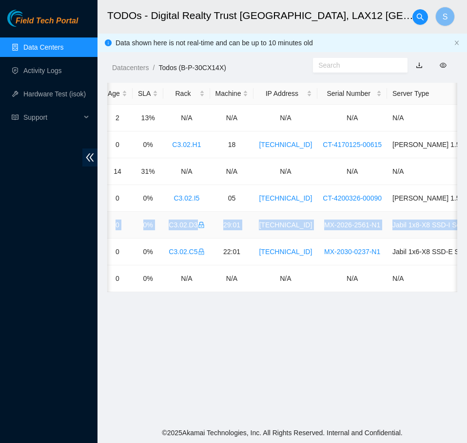
scroll to position [0, 419]
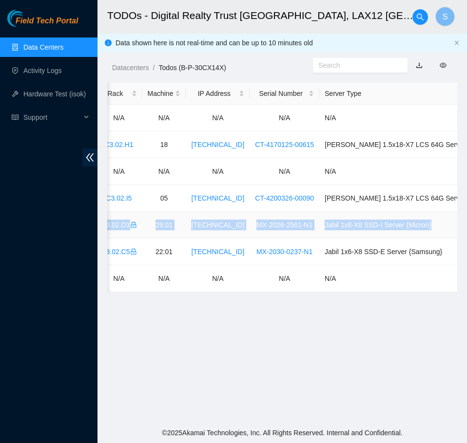
drag, startPoint x: 230, startPoint y: 224, endPoint x: 453, endPoint y: 225, distance: 222.7
click at [453, 224] on tr "B-W-166SYO2 FABRIC-LAX 40286 Medium 0.00 0 0% C3.02.D3 29:01 23.220.166.61 MX-2…" at bounding box center [104, 225] width 832 height 27
copy tr "FABRIC-LAX 40286 Medium 0.00 0 0% C3.02.D3 29:01 23.220.166.61 MX-2026-2561-N1 …"
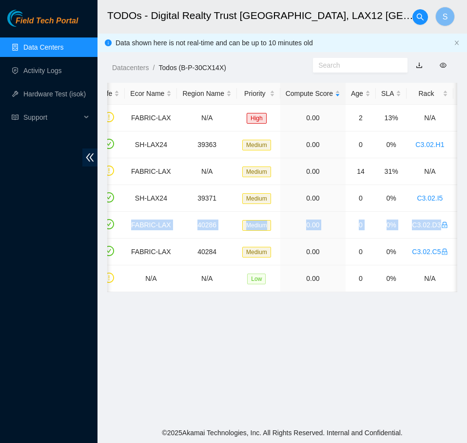
scroll to position [0, 0]
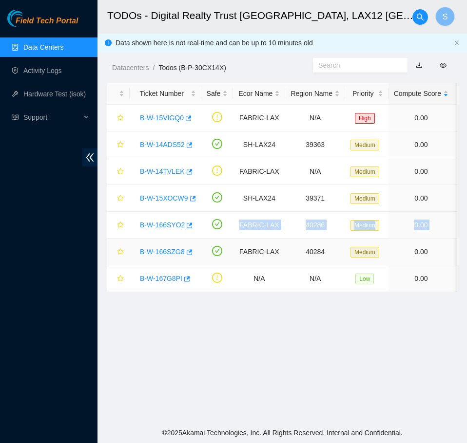
click at [153, 248] on link "B-W-166SZG8" at bounding box center [162, 252] width 45 height 8
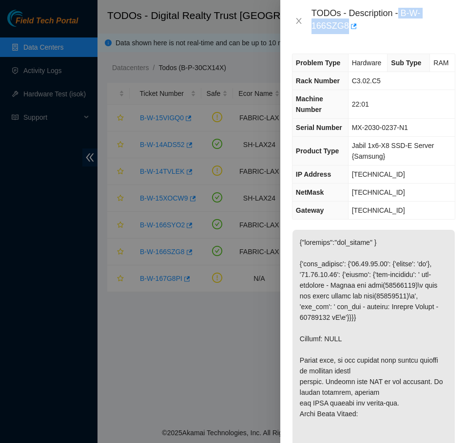
drag, startPoint x: 400, startPoint y: 16, endPoint x: 403, endPoint y: 21, distance: 6.5
click at [403, 21] on div "TODOs - Description - B-W-166SZG8" at bounding box center [383, 21] width 144 height 26
copy div "B-W-166SZG8"
click at [301, 21] on icon "close" at bounding box center [299, 21] width 8 height 8
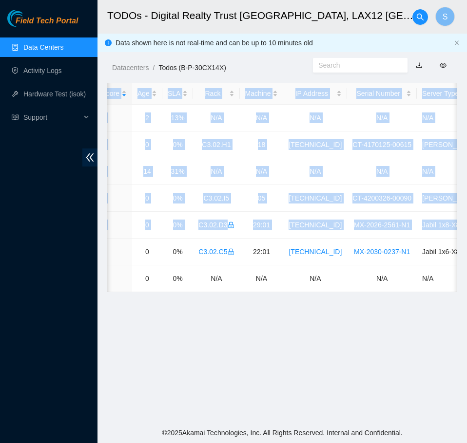
scroll to position [0, 419]
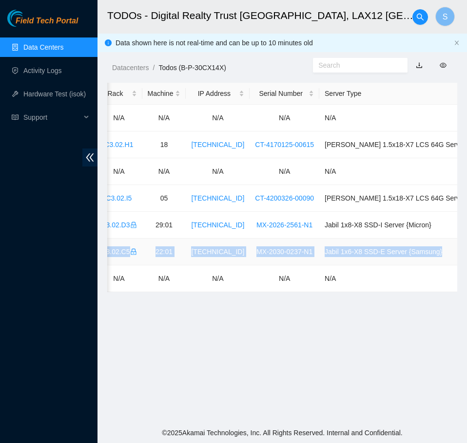
drag, startPoint x: 238, startPoint y: 251, endPoint x: 425, endPoint y: 256, distance: 187.2
click at [425, 256] on tr "B-W-166SZG8 FABRIC-LAX 40284 Medium 0.00 0 0% C3.02.C5 22:01 23.45.45.47 MX-203…" at bounding box center [104, 252] width 832 height 27
copy tr "FABRIC-LAX 40284 Medium 0.00 0 0% C3.02.C5 22:01 23.45.45.47 MX-2030-0237-N1 Ja…"
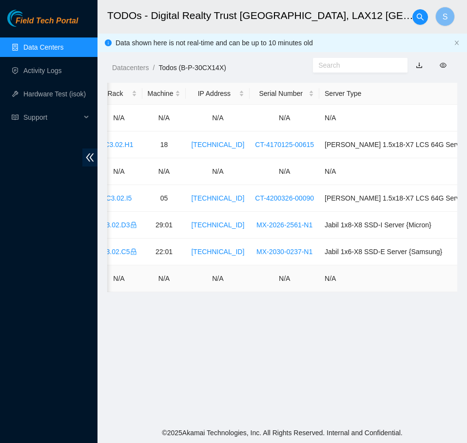
drag, startPoint x: 373, startPoint y: 291, endPoint x: 356, endPoint y: 292, distance: 16.6
click at [356, 292] on div "Ticket Number Safe Ecor Name Region Name Priority Compute Score Age SLA Rack Ma…" at bounding box center [282, 188] width 350 height 210
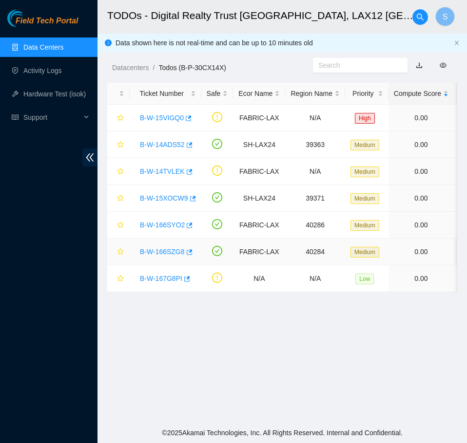
click at [163, 248] on link "B-W-166SZG8" at bounding box center [162, 252] width 45 height 8
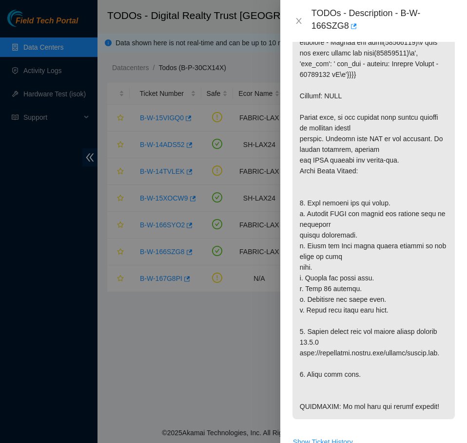
scroll to position [244, 0]
click at [297, 21] on icon "close" at bounding box center [299, 21] width 8 height 8
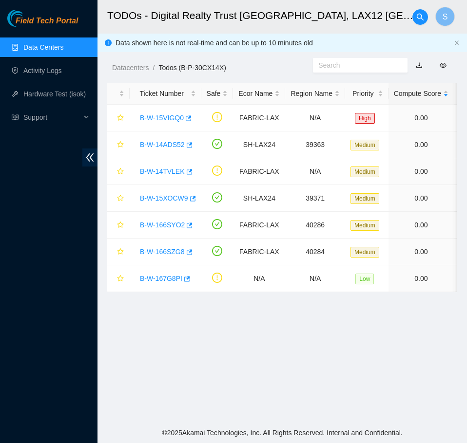
scroll to position [200, 0]
click at [161, 114] on link "B-W-15VIGQ0" at bounding box center [162, 118] width 44 height 8
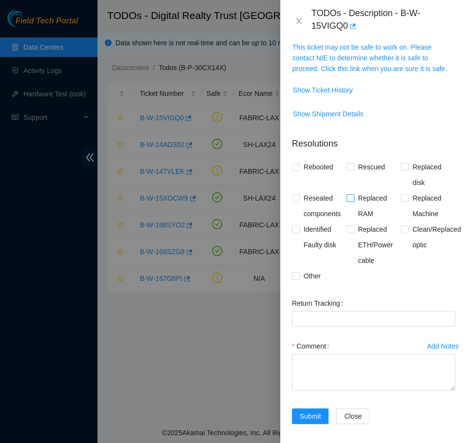
scroll to position [46, 0]
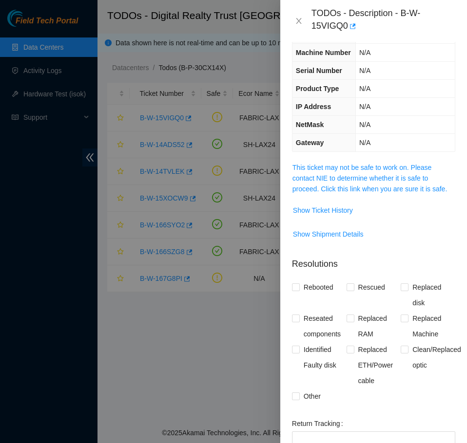
click at [381, 202] on td "This ticket may not be safe to work on. Please contact NIE to determine whether…" at bounding box center [373, 182] width 163 height 40
click at [384, 194] on span "This ticket may not be safe to work on. Please contact NIE to determine whether…" at bounding box center [373, 178] width 162 height 32
click at [386, 193] on link "This ticket may not be safe to work on. Please contact NIE to determine whether…" at bounding box center [369, 178] width 154 height 29
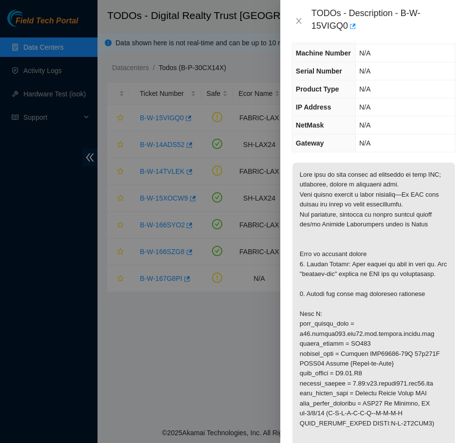
scroll to position [49, 0]
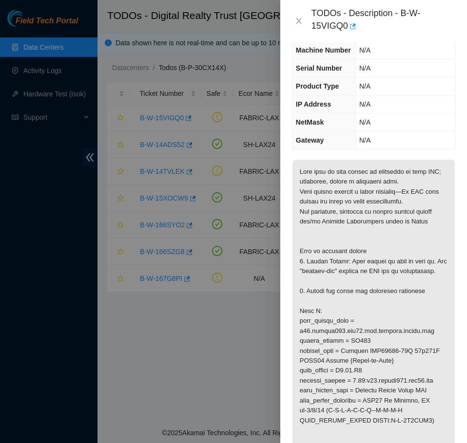
click at [302, 16] on div "TODOs - Description - B-W-15VIGQ0" at bounding box center [373, 21] width 163 height 26
click at [301, 22] on icon "close" at bounding box center [299, 21] width 8 height 8
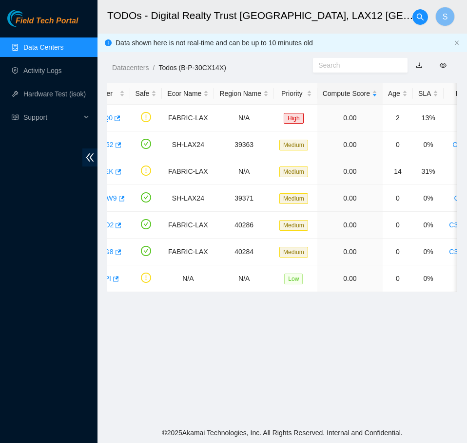
scroll to position [0, 0]
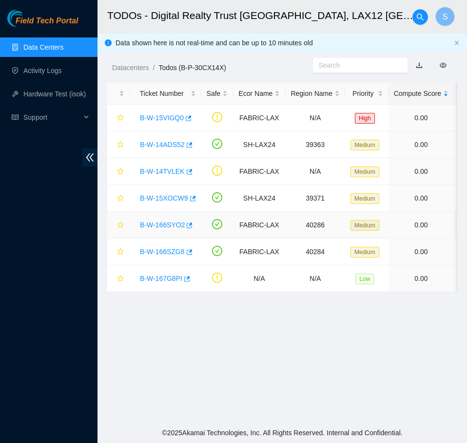
click at [163, 223] on link "B-W-166SYO2" at bounding box center [162, 225] width 45 height 8
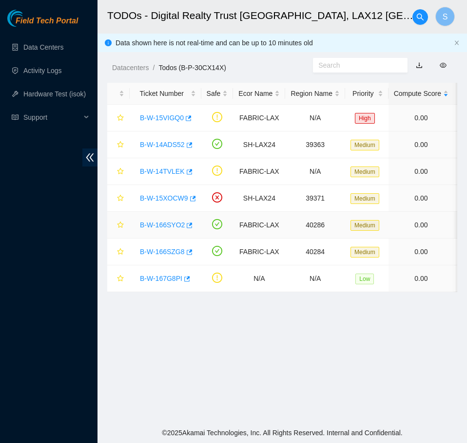
click at [179, 221] on link "B-W-166SYO2" at bounding box center [162, 225] width 45 height 8
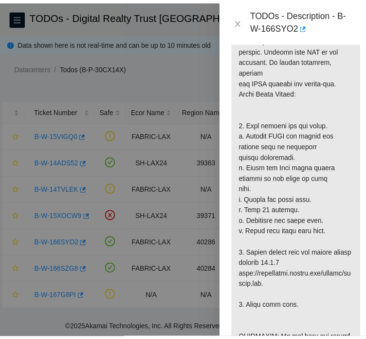
scroll to position [390, 0]
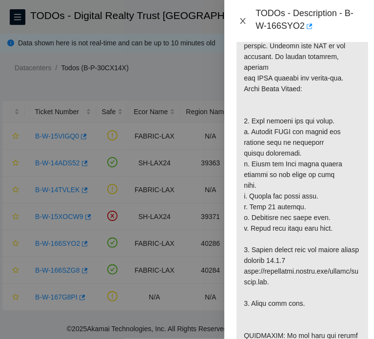
click at [237, 24] on button "Close" at bounding box center [243, 21] width 14 height 9
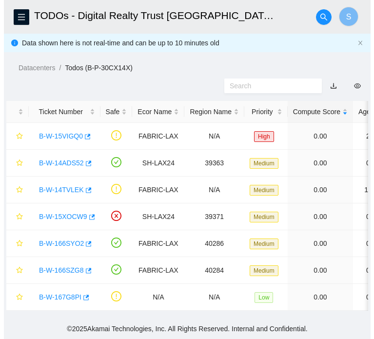
scroll to position [289, 0]
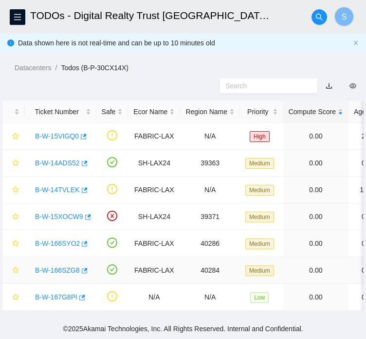
click at [53, 274] on link "B-W-166SZG8" at bounding box center [57, 270] width 45 height 8
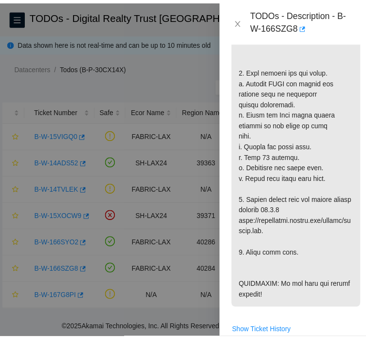
scroll to position [428, 0]
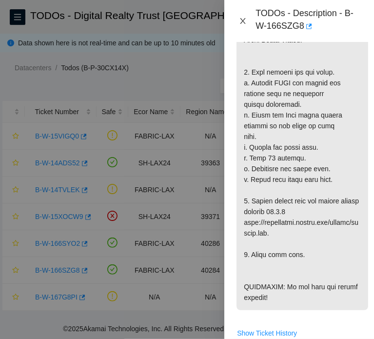
click at [242, 22] on icon "close" at bounding box center [243, 21] width 8 height 8
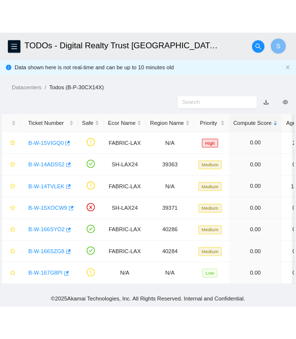
scroll to position [289, 0]
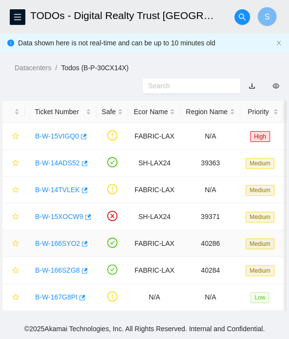
click at [57, 244] on link "B-W-166SYO2" at bounding box center [57, 243] width 45 height 8
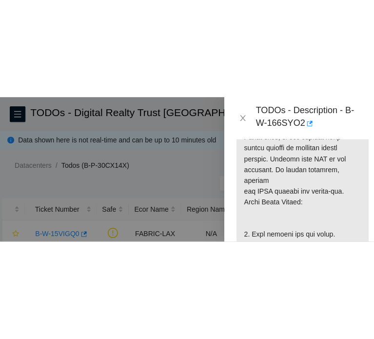
scroll to position [438, 0]
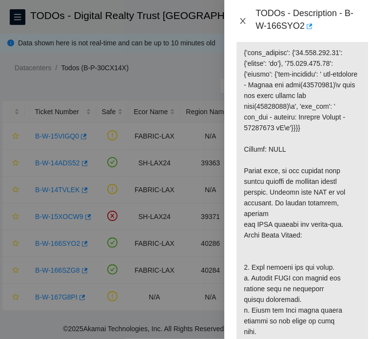
click at [248, 20] on button "Close" at bounding box center [243, 21] width 14 height 9
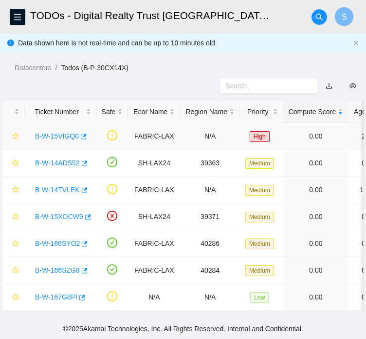
click at [52, 140] on link "B-W-15VIGQ0" at bounding box center [57, 136] width 44 height 8
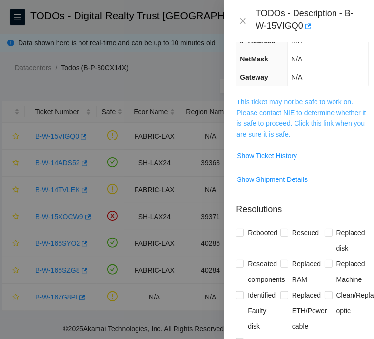
scroll to position [146, 0]
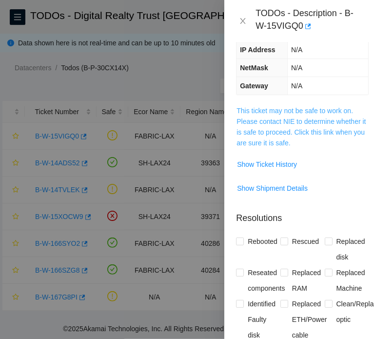
click at [294, 147] on link "This ticket may not be safe to work on. Please contact NIE to determine whether…" at bounding box center [300, 127] width 129 height 40
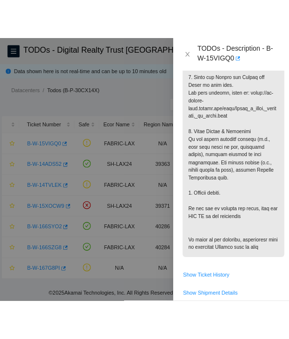
scroll to position [731, 0]
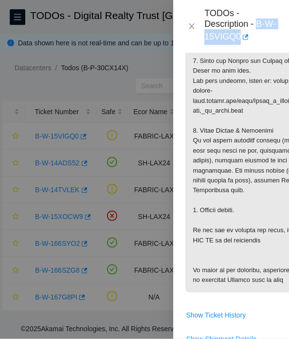
drag, startPoint x: 259, startPoint y: 23, endPoint x: 265, endPoint y: 30, distance: 8.7
click at [265, 30] on div "TODOs - Description - B-W-15VIGQ0" at bounding box center [241, 26] width 73 height 37
copy div "B-W-15VIGQ0"
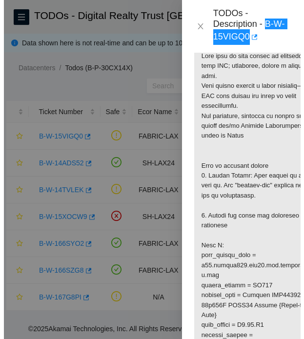
scroll to position [222, 0]
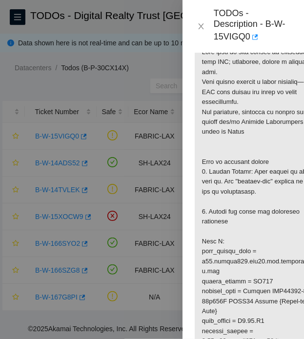
click at [155, 91] on div at bounding box center [152, 169] width 304 height 339
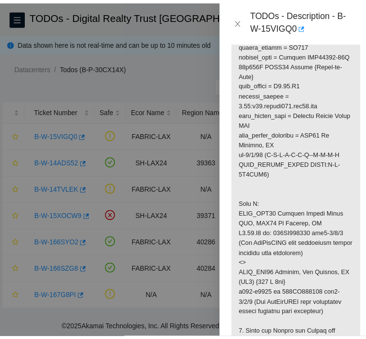
scroll to position [417, 0]
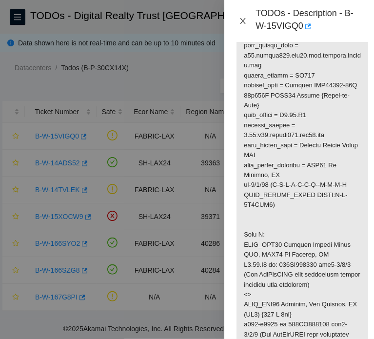
click at [244, 19] on icon "close" at bounding box center [243, 21] width 8 height 8
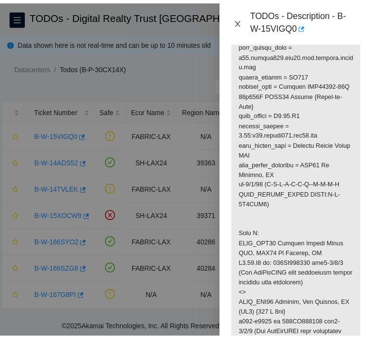
scroll to position [279, 0]
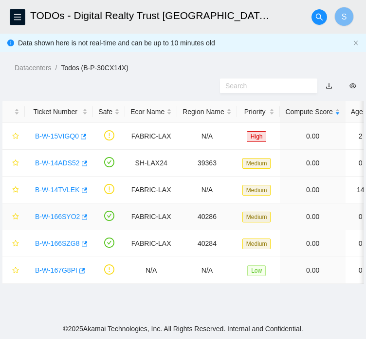
click at [69, 220] on link "B-W-166SYO2" at bounding box center [57, 216] width 45 height 8
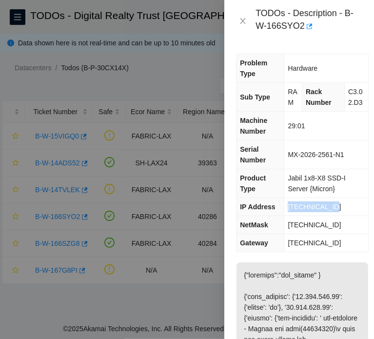
drag, startPoint x: 329, startPoint y: 216, endPoint x: 283, endPoint y: 214, distance: 45.8
click at [284, 214] on td "[TECHNICAL_ID]" at bounding box center [326, 207] width 84 height 18
copy span "[TECHNICAL_ID]"
drag, startPoint x: 340, startPoint y: 235, endPoint x: 288, endPoint y: 230, distance: 51.4
click at [288, 230] on td "[TECHNICAL_ID]" at bounding box center [326, 225] width 84 height 18
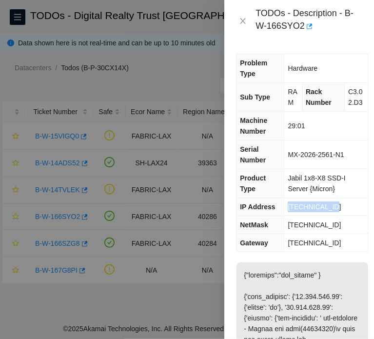
click at [331, 229] on span "[TECHNICAL_ID]" at bounding box center [313, 225] width 53 height 8
drag, startPoint x: 346, startPoint y: 234, endPoint x: 289, endPoint y: 231, distance: 57.6
click at [276, 233] on tr "NetMask [TECHNICAL_ID]" at bounding box center [302, 225] width 132 height 18
copy tr "[TECHNICAL_ID]"
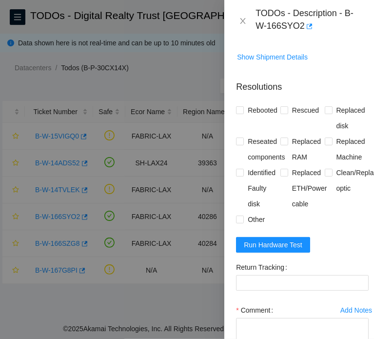
scroll to position [780, 0]
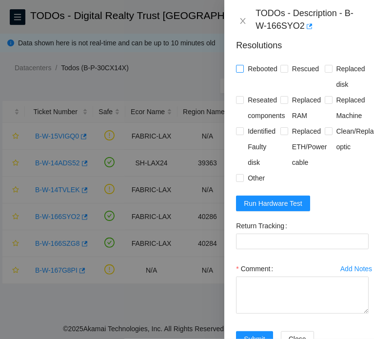
click at [269, 76] on span "Rebooted" at bounding box center [263, 69] width 38 height 16
click at [243, 72] on input "Rebooted" at bounding box center [239, 68] width 7 height 7
checkbox input "true"
click at [299, 76] on span "Rescued" at bounding box center [305, 69] width 35 height 16
click at [287, 72] on input "Rescued" at bounding box center [283, 68] width 7 height 7
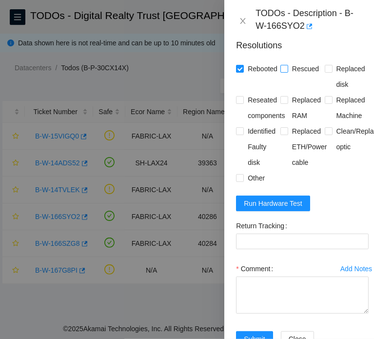
checkbox input "true"
click at [267, 123] on span "Reseated components" at bounding box center [266, 107] width 45 height 31
click at [243, 103] on input "Reseated components" at bounding box center [239, 99] width 7 height 7
checkbox input "true"
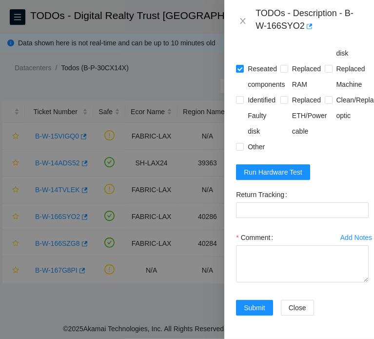
scroll to position [856, 0]
click at [303, 247] on textarea "Comment" at bounding box center [302, 263] width 133 height 37
paste textarea "B-W-166SYO2 FABRIC-LAX 40286 Medium 0.00 0 0% C3.02.D3 29:01 23.220.166.61 MX-2…"
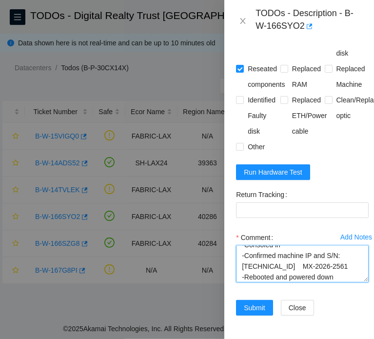
scroll to position [0, 0]
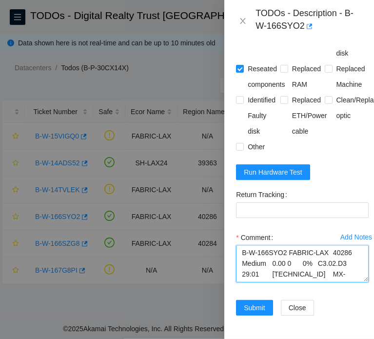
type textarea "B-W-166SYO2 FABRIC-LAX 40286 Medium 0.00 0 0% C3.02.D3 29:01 23.220.166.61 MX-2…"
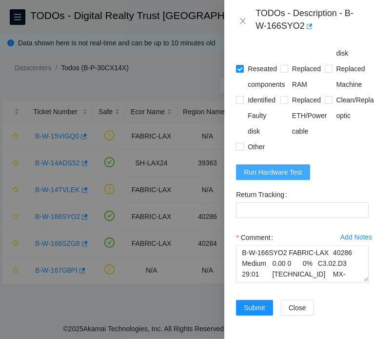
click at [283, 167] on span "Run Hardware Test" at bounding box center [273, 172] width 58 height 11
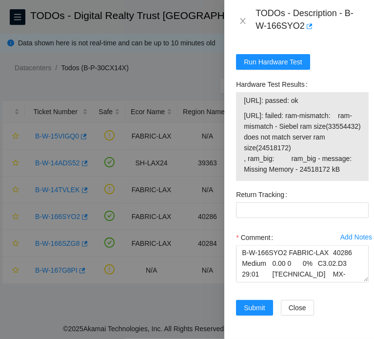
scroll to position [974, 0]
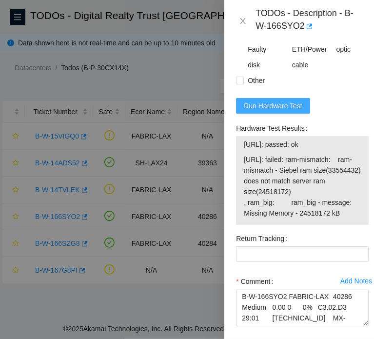
click at [289, 114] on button "Run Hardware Test" at bounding box center [273, 106] width 74 height 16
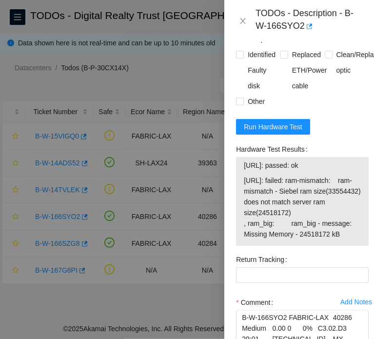
scroll to position [877, 0]
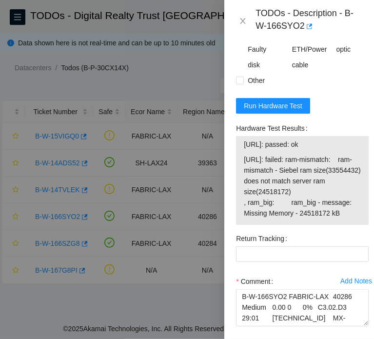
click at [285, 88] on div "Rebooted Rescued Replaced disk Reseated components Replaced RAM Replaced Machin…" at bounding box center [302, 25] width 133 height 125
drag, startPoint x: 345, startPoint y: 13, endPoint x: 343, endPoint y: 25, distance: 12.5
click at [343, 25] on div "TODOs - Description - B-W-166SYO2" at bounding box center [308, 21] width 107 height 26
copy div "B-W-166SYO2"
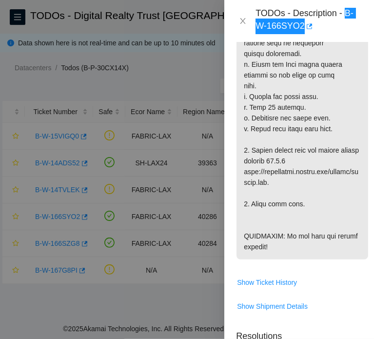
scroll to position [487, 0]
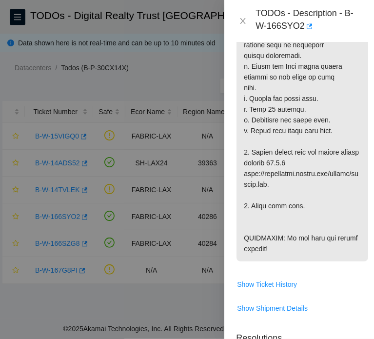
click at [284, 163] on p at bounding box center [302, 18] width 132 height 486
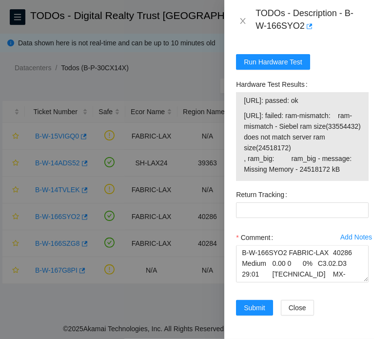
scroll to position [977, 0]
click at [275, 170] on div "Hardware Test Results 23.220.166.60: passed: ok 23.220.166.61: failed: ram-mism…" at bounding box center [302, 131] width 140 height 110
drag, startPoint x: 344, startPoint y: 157, endPoint x: 288, endPoint y: 93, distance: 85.3
click at [288, 110] on span "23.220.166.61: failed: ram-mismatch: ram-mismatch - Siebel ram size(33554432) d…" at bounding box center [302, 142] width 117 height 64
copy span "failed: ram-mismatch: ram-mismatch - Siebel ram size(33554432) does not match s…"
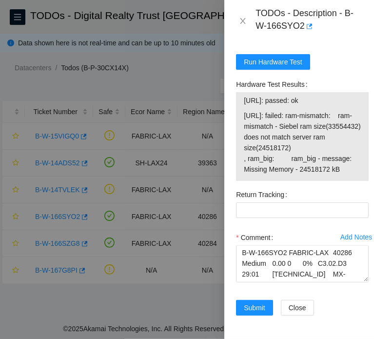
click at [308, 169] on div "Hardware Test Results 23.220.166.60: passed: ok 23.220.166.61: failed: ram-mism…" at bounding box center [302, 131] width 140 height 110
click at [244, 24] on icon "close" at bounding box center [243, 21] width 8 height 8
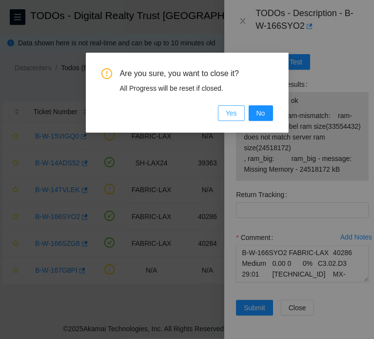
drag, startPoint x: 231, startPoint y: 107, endPoint x: 229, endPoint y: 115, distance: 8.4
click at [231, 108] on span "Yes" at bounding box center [231, 113] width 11 height 11
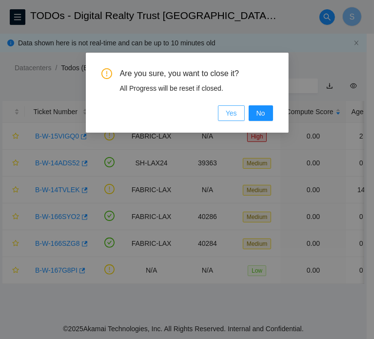
scroll to position [278, 0]
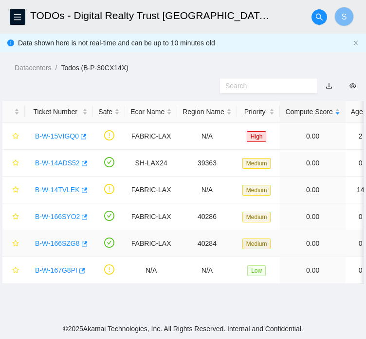
click at [61, 247] on link "B-W-166SZG8" at bounding box center [57, 243] width 45 height 8
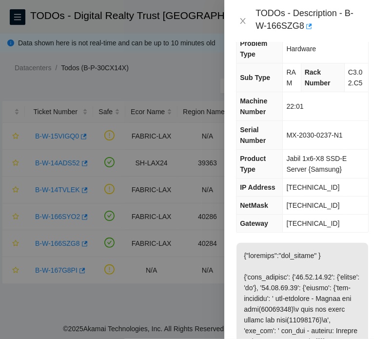
scroll to position [0, 0]
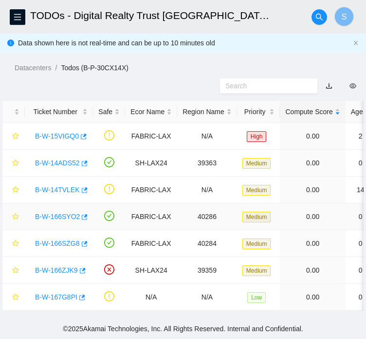
click at [63, 217] on link "B-W-166SYO2" at bounding box center [57, 216] width 45 height 8
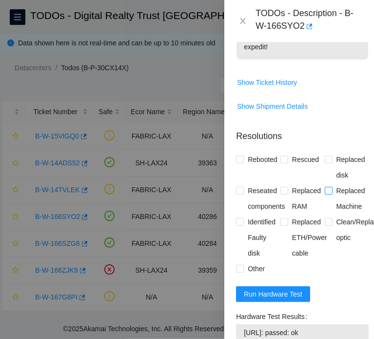
scroll to position [682, 0]
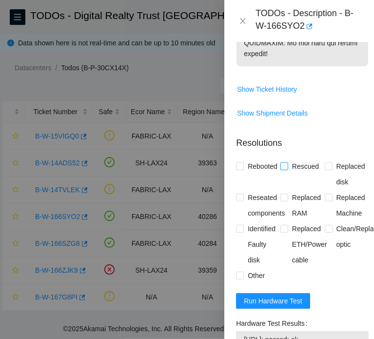
click at [302, 174] on span "Rescued" at bounding box center [305, 166] width 35 height 16
click at [287, 169] on input "Rescued" at bounding box center [283, 165] width 7 height 7
checkbox input "true"
click at [242, 169] on input "Rebooted" at bounding box center [239, 165] width 7 height 7
checkbox input "true"
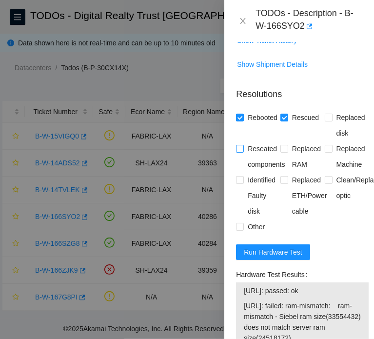
click at [248, 172] on span "Reseated components" at bounding box center [266, 156] width 45 height 31
click at [243, 152] on input "Reseated components" at bounding box center [239, 148] width 7 height 7
checkbox input "true"
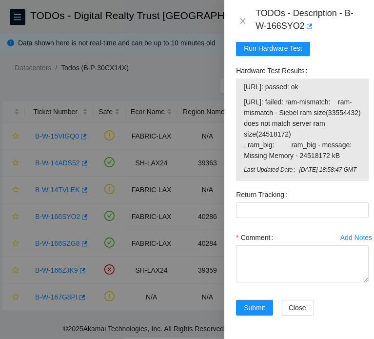
scroll to position [1000, 0]
click at [304, 253] on textarea "Comment" at bounding box center [302, 263] width 133 height 37
paste textarea "**********"
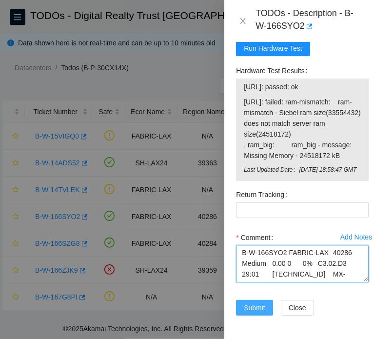
type textarea "**********"
click at [254, 302] on span "Submit" at bounding box center [254, 307] width 21 height 11
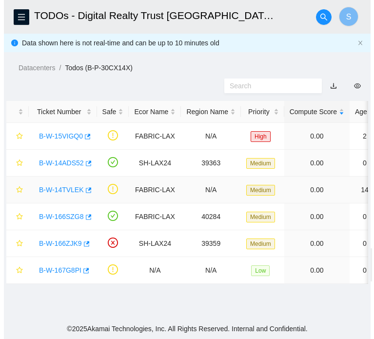
scroll to position [4, 0]
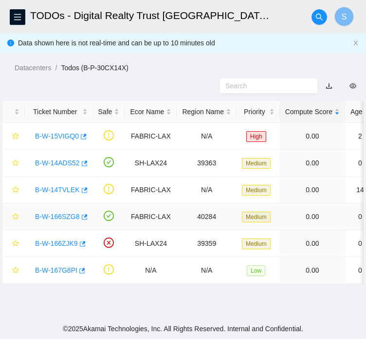
click at [69, 220] on link "B-W-166SZG8" at bounding box center [57, 216] width 45 height 8
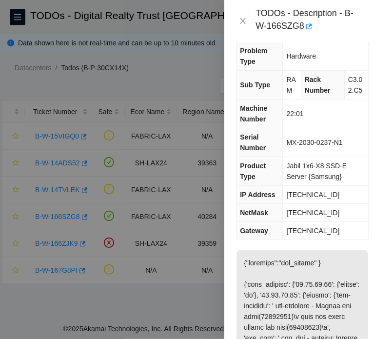
scroll to position [0, 0]
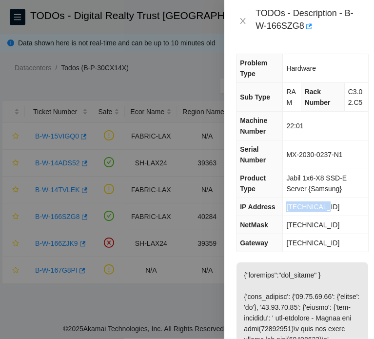
drag, startPoint x: 333, startPoint y: 208, endPoint x: 274, endPoint y: 205, distance: 59.1
click at [274, 205] on tr "IP Address [TECHNICAL_ID]" at bounding box center [302, 207] width 132 height 18
copy tr "[TECHNICAL_ID]"
drag, startPoint x: 347, startPoint y: 226, endPoint x: 281, endPoint y: 224, distance: 66.3
click at [281, 224] on tr "NetMask [TECHNICAL_ID]" at bounding box center [302, 225] width 132 height 18
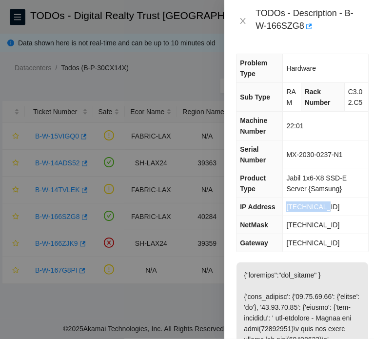
copy tr "[TECHNICAL_ID]"
click at [318, 193] on td "Jabil 1x6-X8 SSD-E Server {Samsung}" at bounding box center [325, 183] width 85 height 29
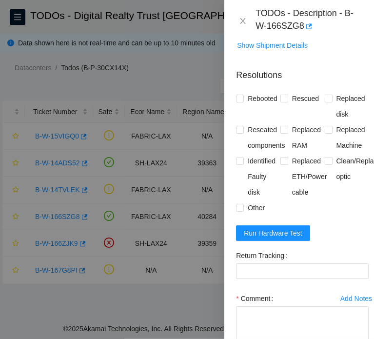
scroll to position [731, 0]
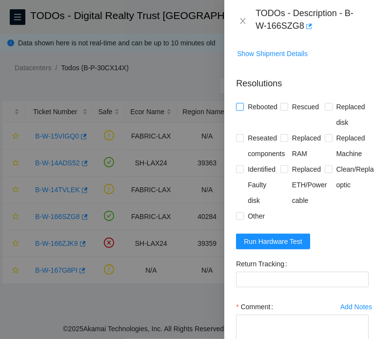
click at [266, 114] on span "Rebooted" at bounding box center [263, 107] width 38 height 16
click at [243, 110] on input "Rebooted" at bounding box center [239, 106] width 7 height 7
checkbox input "true"
click at [299, 114] on span "Rescued" at bounding box center [305, 107] width 35 height 16
click at [287, 110] on input "Rescued" at bounding box center [283, 106] width 7 height 7
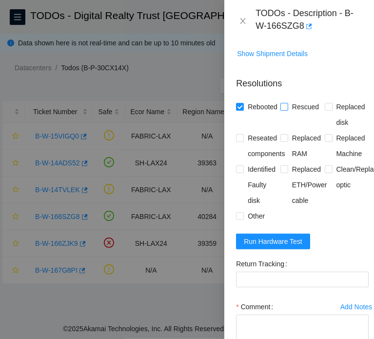
checkbox input "true"
click at [268, 161] on span "Reseated components" at bounding box center [266, 145] width 45 height 31
click at [243, 141] on input "Reseated components" at bounding box center [239, 137] width 7 height 7
checkbox input "true"
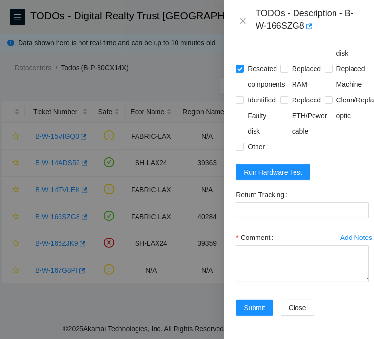
scroll to position [835, 0]
click at [301, 245] on textarea "Comment" at bounding box center [302, 263] width 133 height 37
paste textarea "B-W-166SZG8 FABRIC-LAX 40284 Medium 0.00 0 0% C3.02.C5 22:01 [TECHNICAL_ID] MX-…"
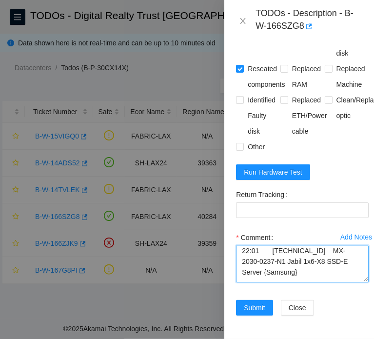
scroll to position [0, 0]
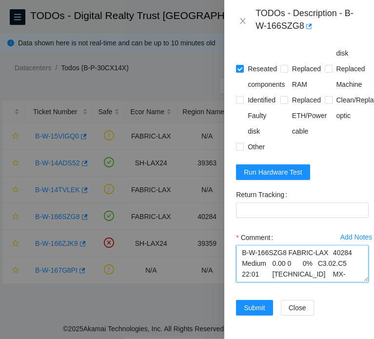
type textarea "B-W-166SZG8 FABRIC-LAX 40284 Medium 0.00 0 0% C3.02.C5 22:01 [TECHNICAL_ID] MX-…"
click at [257, 142] on form "Resolutions Rebooted Rescued Replaced disk Reseated components Replaced RAM Rep…" at bounding box center [302, 163] width 133 height 327
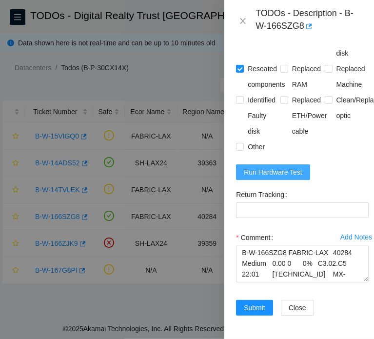
click at [265, 167] on span "Run Hardware Test" at bounding box center [273, 172] width 58 height 11
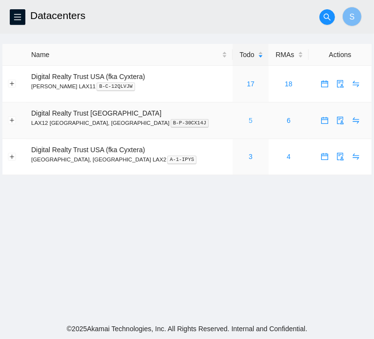
click at [248, 120] on link "5" at bounding box center [250, 120] width 4 height 8
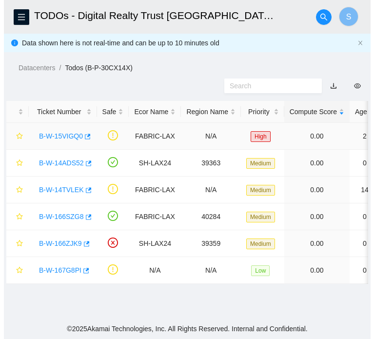
scroll to position [4, 0]
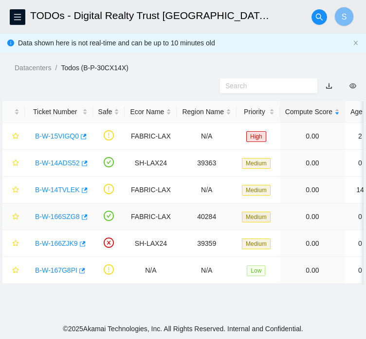
click at [61, 220] on link "B-W-166SZG8" at bounding box center [57, 216] width 45 height 8
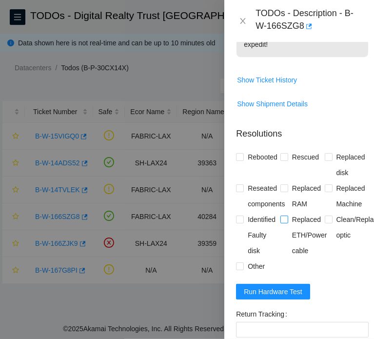
scroll to position [682, 0]
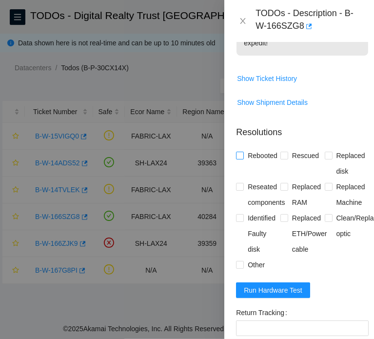
click at [255, 163] on span "Rebooted" at bounding box center [263, 156] width 38 height 16
click at [243, 158] on input "Rebooted" at bounding box center [239, 155] width 7 height 7
checkbox input "true"
click at [297, 163] on span "Rescued" at bounding box center [305, 156] width 35 height 16
click at [287, 158] on input "Rescued" at bounding box center [283, 155] width 7 height 7
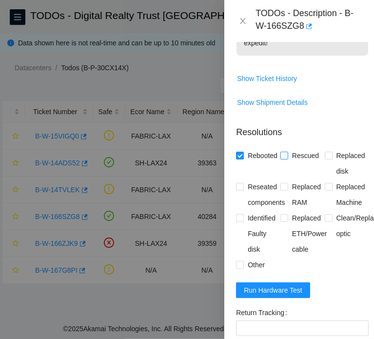
checkbox input "true"
click at [260, 209] on span "Reseated components" at bounding box center [266, 194] width 45 height 31
click at [243, 190] on input "Reseated components" at bounding box center [239, 186] width 7 height 7
checkbox input "true"
click at [269, 295] on span "Run Hardware Test" at bounding box center [273, 290] width 58 height 11
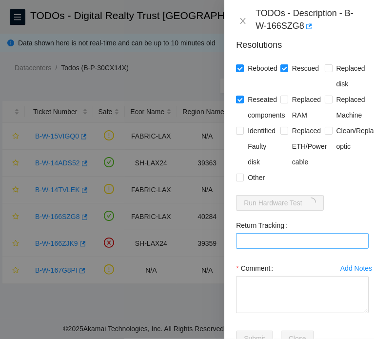
scroll to position [780, 0]
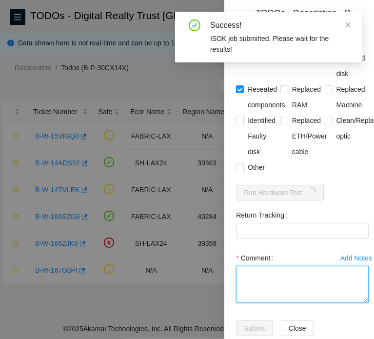
click at [302, 303] on textarea "Comment" at bounding box center [302, 284] width 133 height 37
paste textarea "B-W-166SZG8 FABRIC-LAX 40284 Medium 0.00 0 0% C3.02.C5 22:01 23.45.45.47 MX-203…"
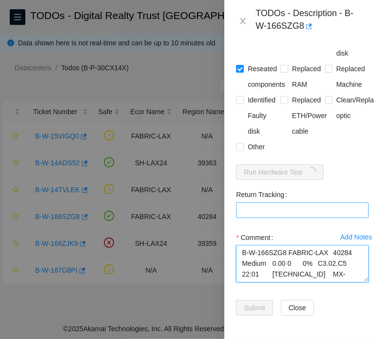
scroll to position [835, 0]
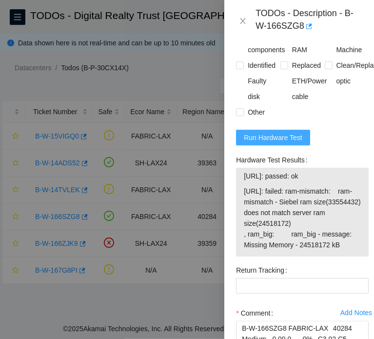
click at [291, 143] on span "Run Hardware Test" at bounding box center [273, 137] width 58 height 11
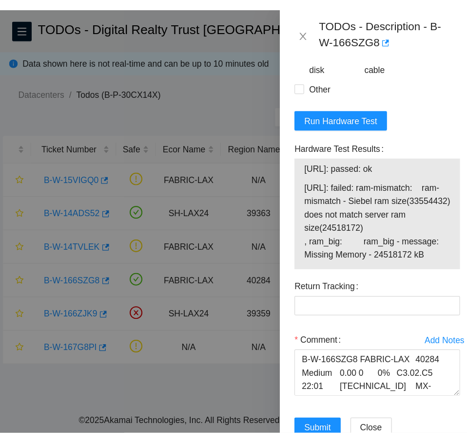
scroll to position [0, 0]
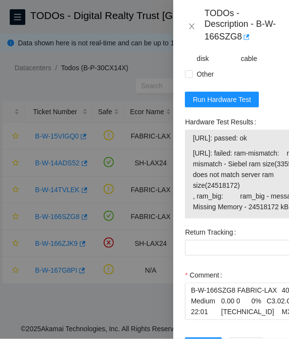
click at [262, 212] on span "23.45.45.47: failed: ram-mismatch: ram-mismatch - Siebel ram size(33554432) doe…" at bounding box center [251, 180] width 117 height 64
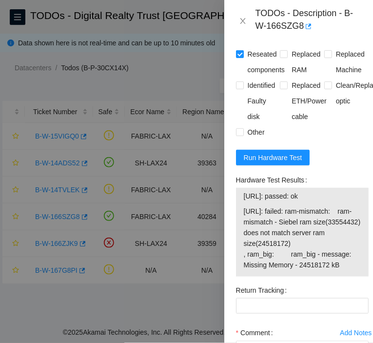
scroll to position [778, 0]
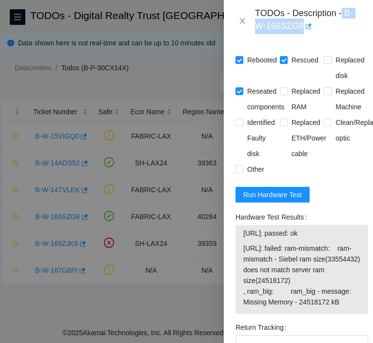
click at [345, 20] on div "TODOs - Description - B-W-166SZG8" at bounding box center [308, 21] width 106 height 26
drag, startPoint x: 345, startPoint y: 14, endPoint x: 319, endPoint y: 35, distance: 33.3
click at [319, 35] on div "TODOs - Description - B-W-166SZG8" at bounding box center [298, 21] width 149 height 42
copy div "B-W-166SZG8"
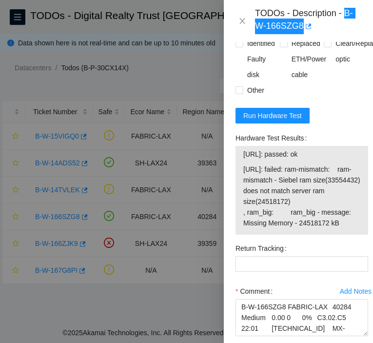
scroll to position [875, 0]
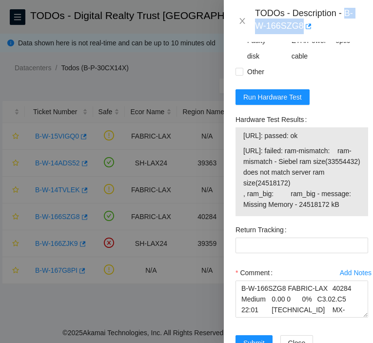
drag, startPoint x: 343, startPoint y: 238, endPoint x: 280, endPoint y: 175, distance: 88.9
click at [280, 175] on span "23.45.45.47: failed: ram-mismatch: ram-mismatch - Siebel ram size(33554432) doe…" at bounding box center [301, 177] width 117 height 64
copy span "failed: ram-mismatch: ram-mismatch - Siebel ram size(33554432) does not match s…"
click at [332, 141] on span "23.45.45.46: passed: ok" at bounding box center [301, 135] width 117 height 11
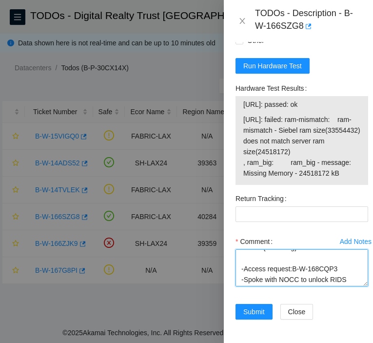
scroll to position [0, 0]
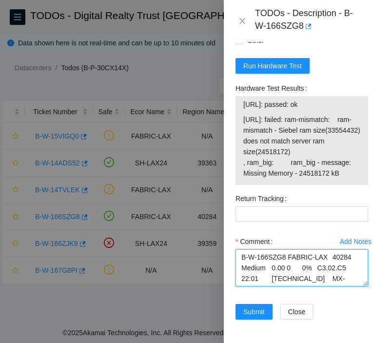
drag, startPoint x: 308, startPoint y: 264, endPoint x: 209, endPoint y: 231, distance: 104.6
click at [201, 229] on div "TODOs - Description - B-W-166SZG8 Problem Type Hardware Sub Type RAM Rack Numbe…" at bounding box center [186, 171] width 373 height 343
paste textarea "**********"
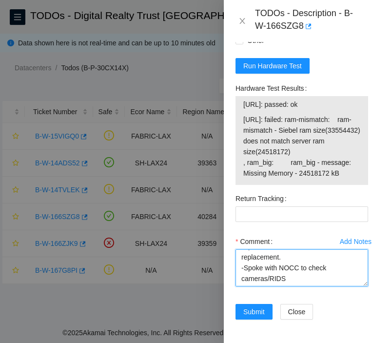
scroll to position [953, 0]
type textarea "**********"
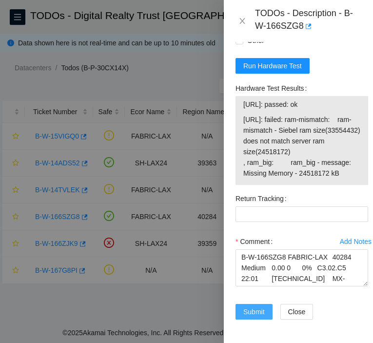
click at [259, 306] on span "Submit" at bounding box center [253, 311] width 21 height 11
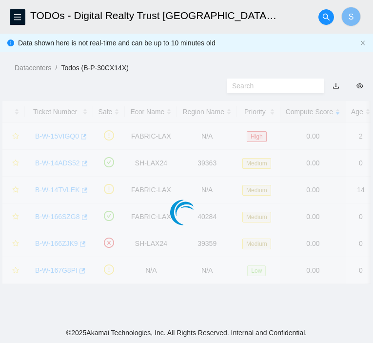
scroll to position [276, 0]
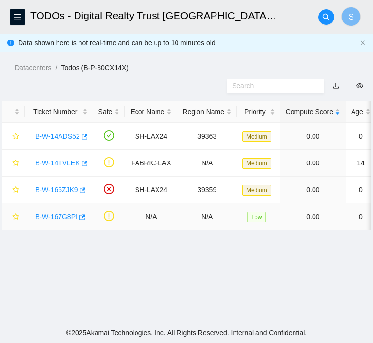
click at [109, 229] on td at bounding box center [109, 216] width 32 height 27
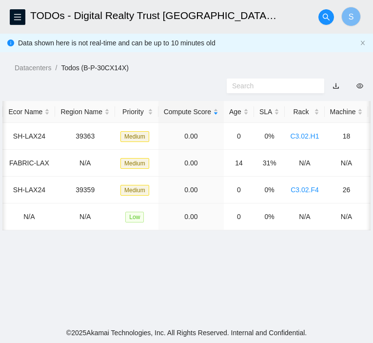
scroll to position [0, 0]
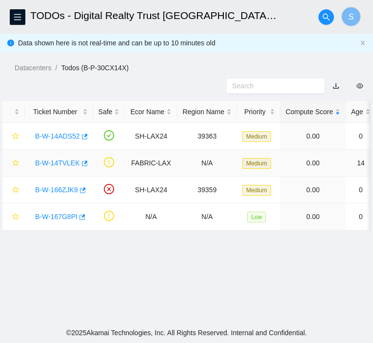
click at [66, 161] on link "B-W-14TVLEK" at bounding box center [57, 163] width 45 height 8
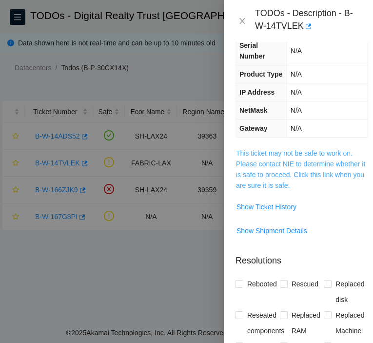
scroll to position [118, 0]
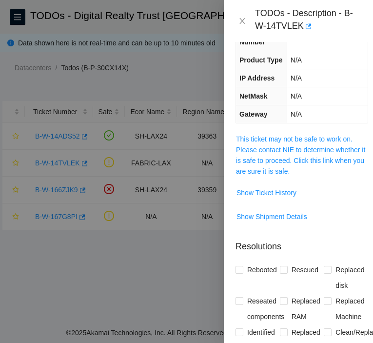
click at [304, 176] on span "This ticket may not be safe to work on. Please contact NIE to determine whether…" at bounding box center [302, 154] width 132 height 43
click at [304, 175] on link "This ticket may not be safe to work on. Please contact NIE to determine whether…" at bounding box center [300, 155] width 129 height 40
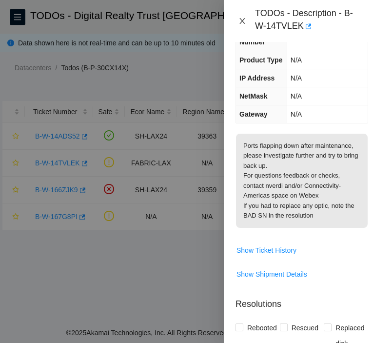
click at [237, 19] on button "Close" at bounding box center [242, 21] width 14 height 9
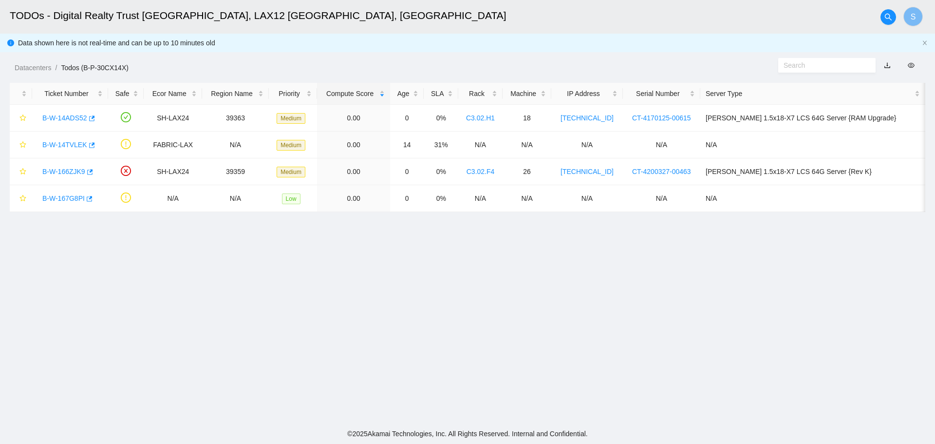
scroll to position [107, 0]
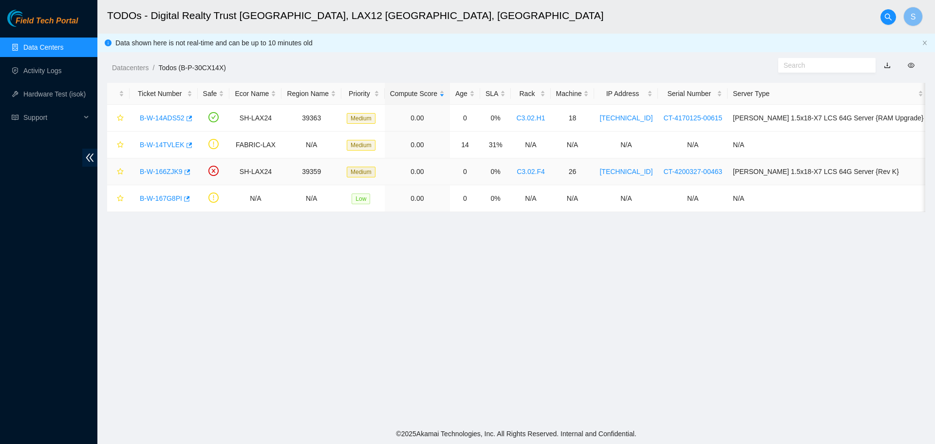
click at [165, 169] on link "B-W-166ZJK9" at bounding box center [161, 172] width 43 height 8
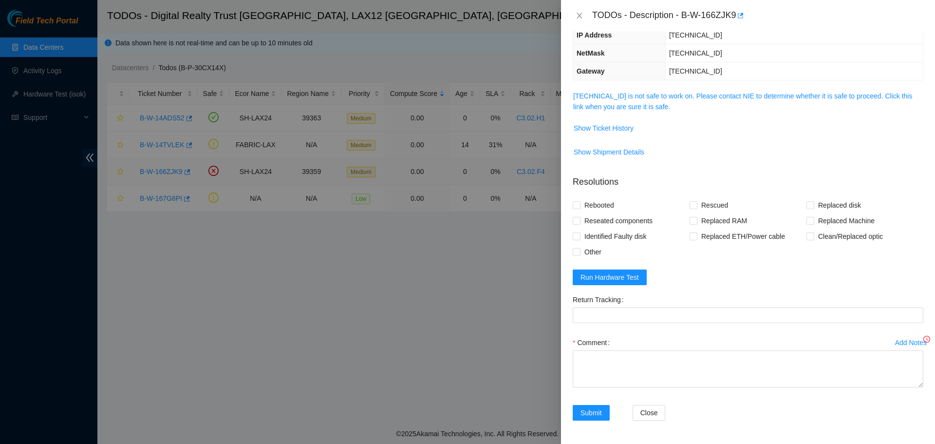
scroll to position [75, 0]
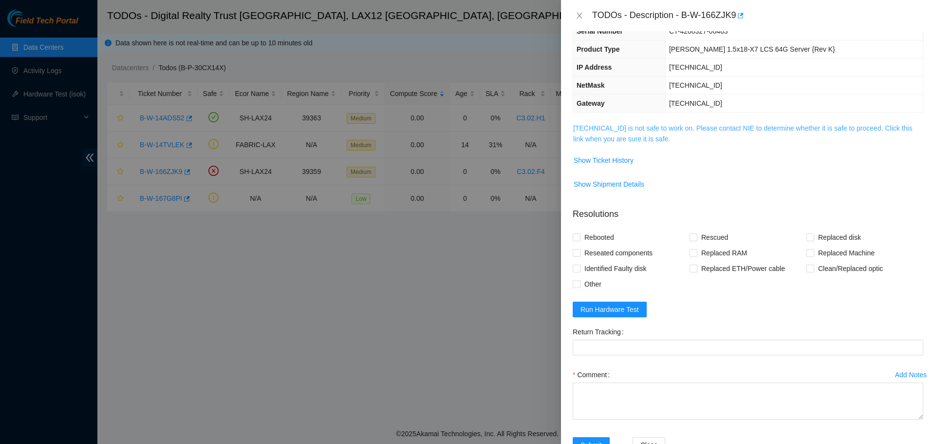
click at [373, 132] on link "184.28.73.39 is not safe to work on. Please contact NIE to determine whether it…" at bounding box center [742, 133] width 339 height 19
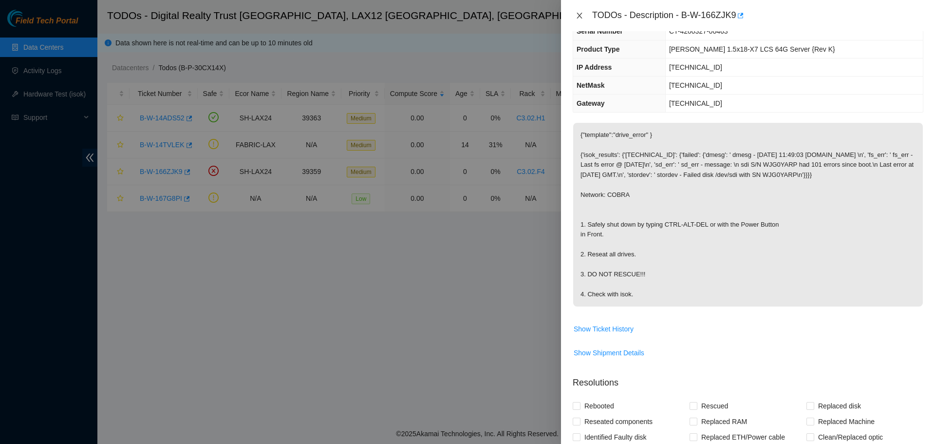
click at [373, 15] on icon "close" at bounding box center [580, 16] width 8 height 8
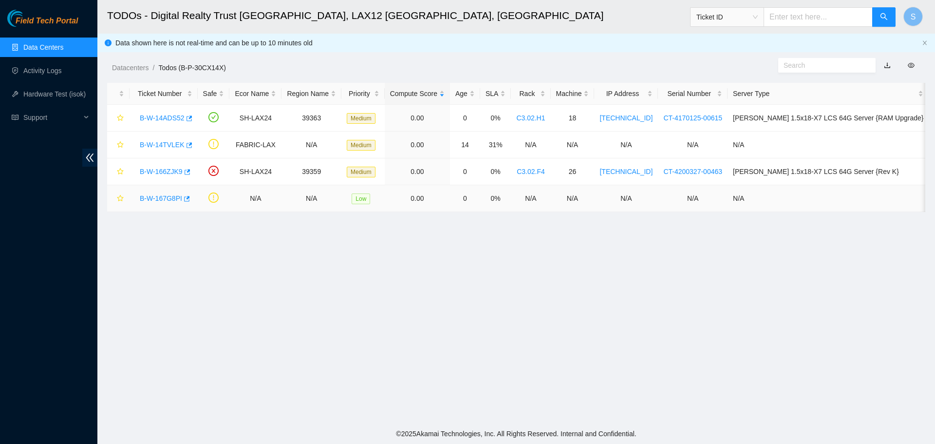
click at [148, 196] on link "B-W-167G8PI" at bounding box center [161, 198] width 42 height 8
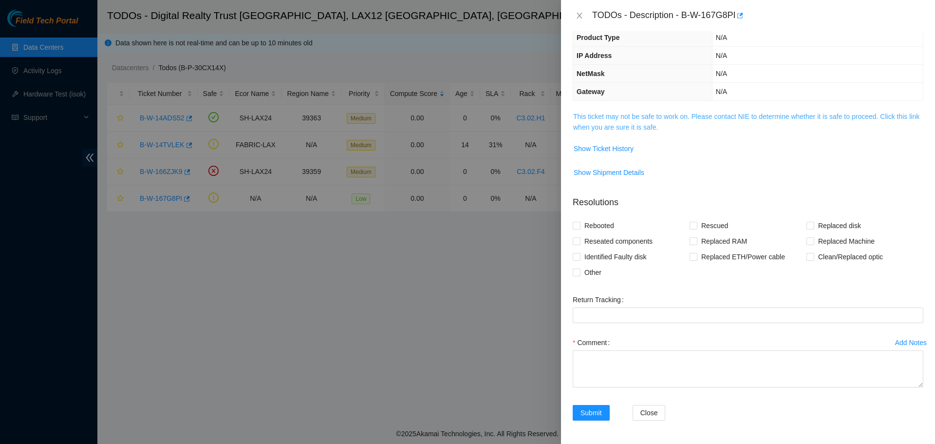
click at [373, 117] on link "This ticket may not be safe to work on. Please contact NIE to determine whether…" at bounding box center [746, 122] width 346 height 19
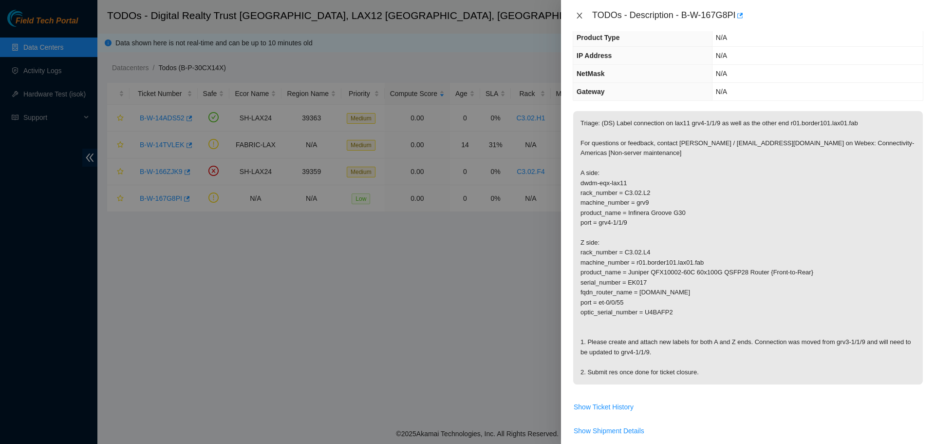
click at [373, 13] on icon "close" at bounding box center [580, 16] width 8 height 8
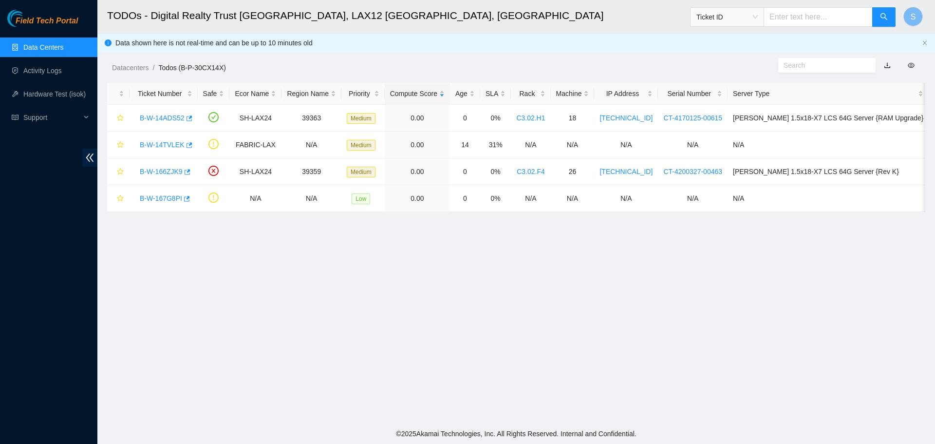
scroll to position [101, 0]
click at [152, 171] on link "B-W-166ZJK9" at bounding box center [161, 172] width 43 height 8
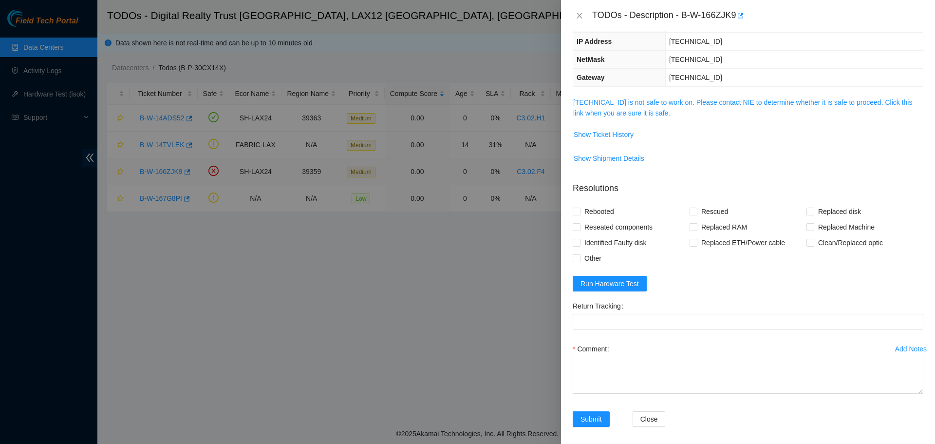
scroll to position [69, 0]
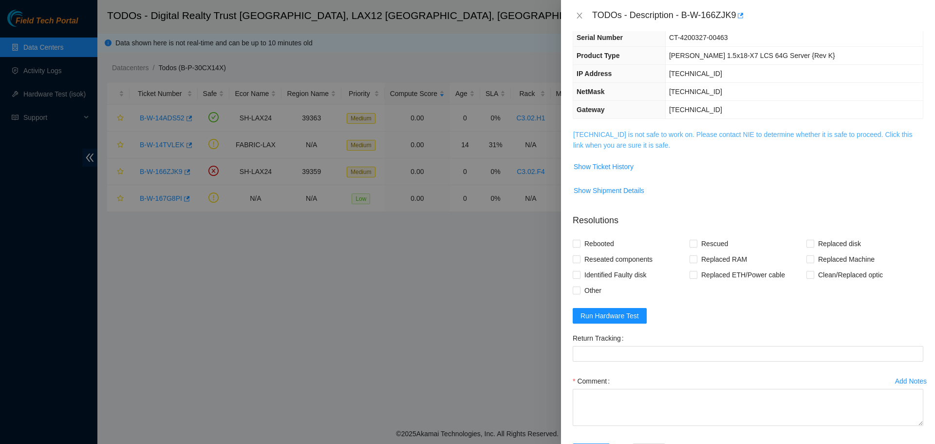
click at [373, 148] on link "184.28.73.39 is not safe to work on. Please contact NIE to determine whether it…" at bounding box center [742, 140] width 339 height 19
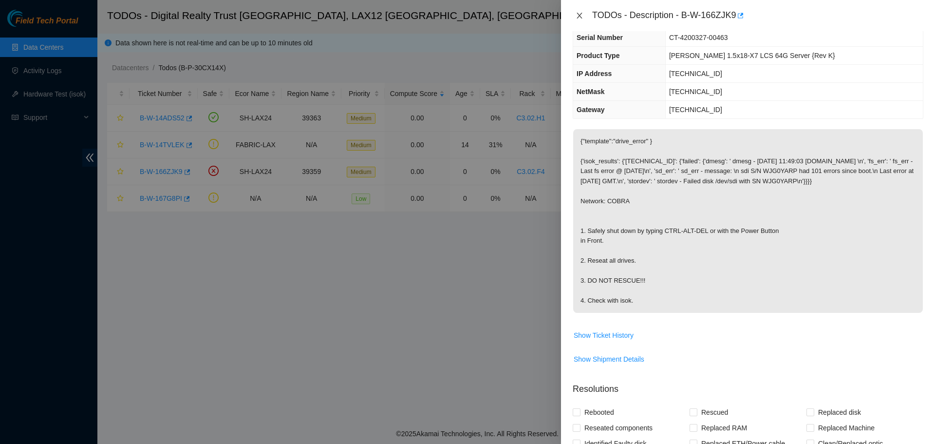
click at [373, 19] on button "Close" at bounding box center [580, 15] width 14 height 9
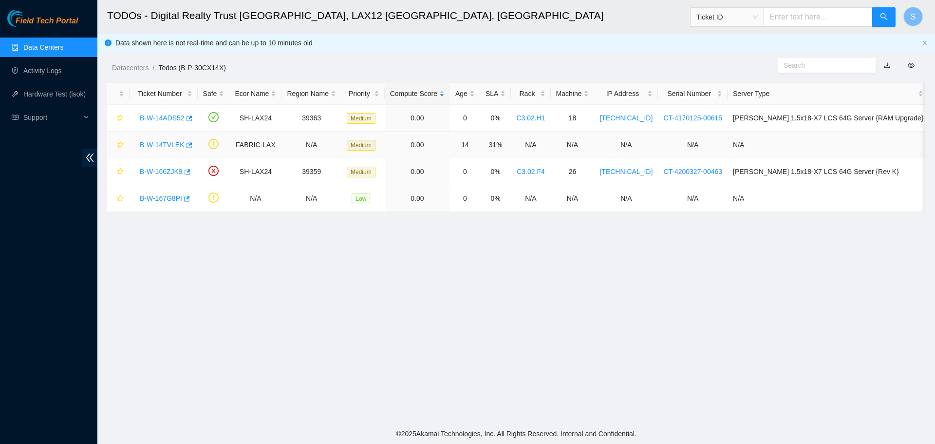
scroll to position [101, 0]
click at [168, 125] on div "B-W-14ADS52" at bounding box center [163, 118] width 57 height 16
click at [168, 118] on link "B-W-14ADS52" at bounding box center [162, 118] width 45 height 8
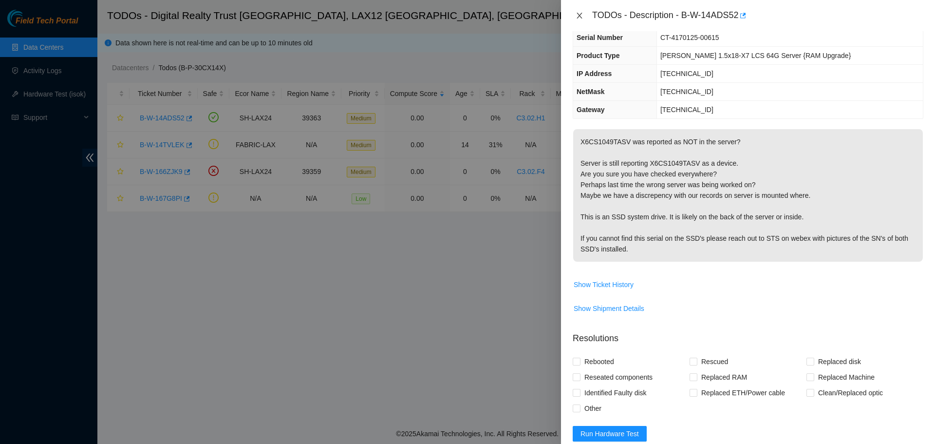
click at [373, 19] on button "Close" at bounding box center [580, 15] width 14 height 9
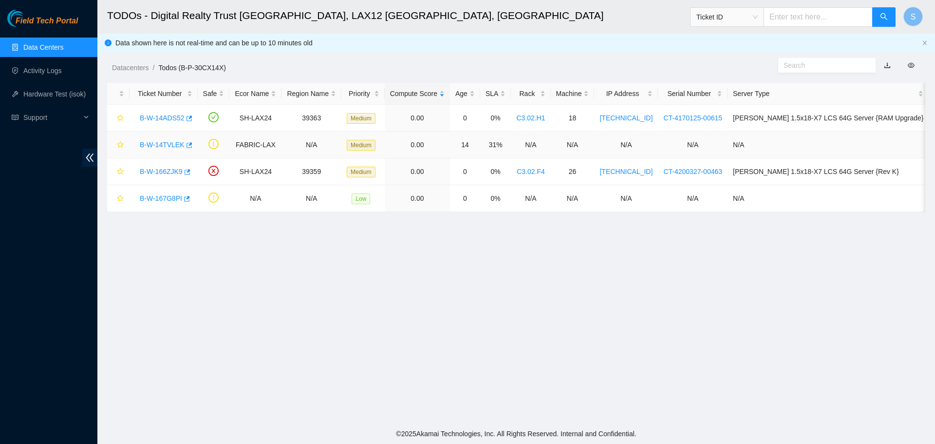
click at [156, 146] on link "B-W-14TVLEK" at bounding box center [162, 145] width 45 height 8
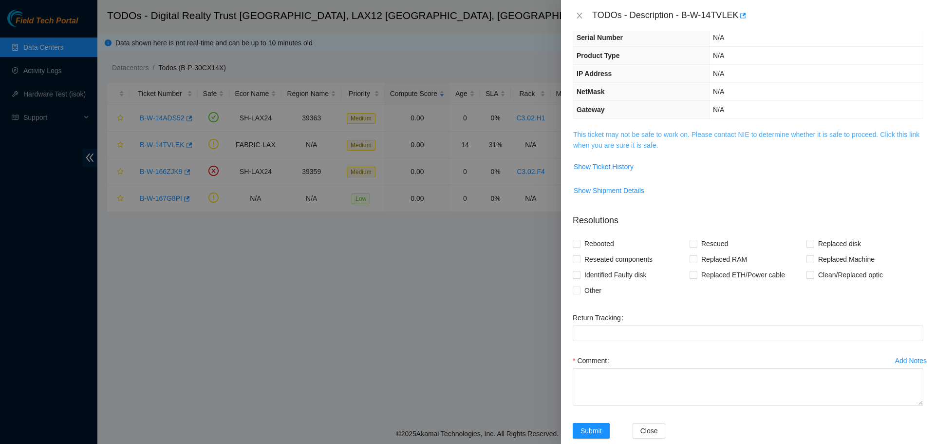
click at [373, 133] on link "This ticket may not be safe to work on. Please contact NIE to determine whether…" at bounding box center [746, 140] width 346 height 19
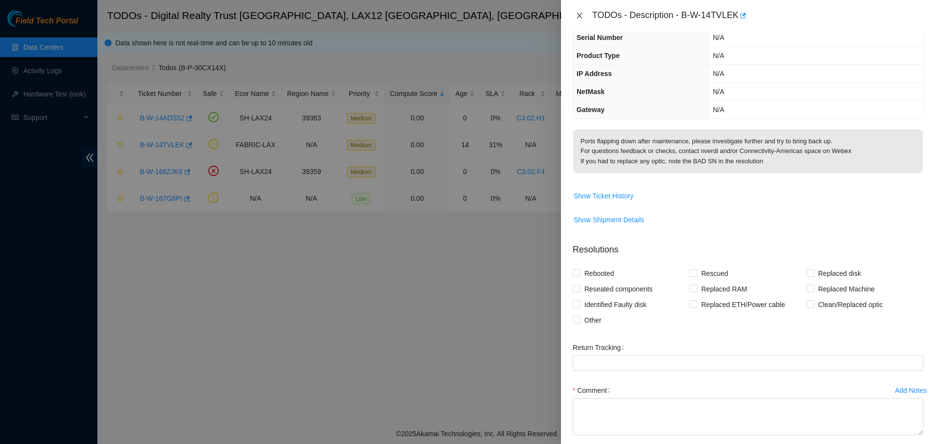
click at [373, 12] on icon "close" at bounding box center [580, 16] width 8 height 8
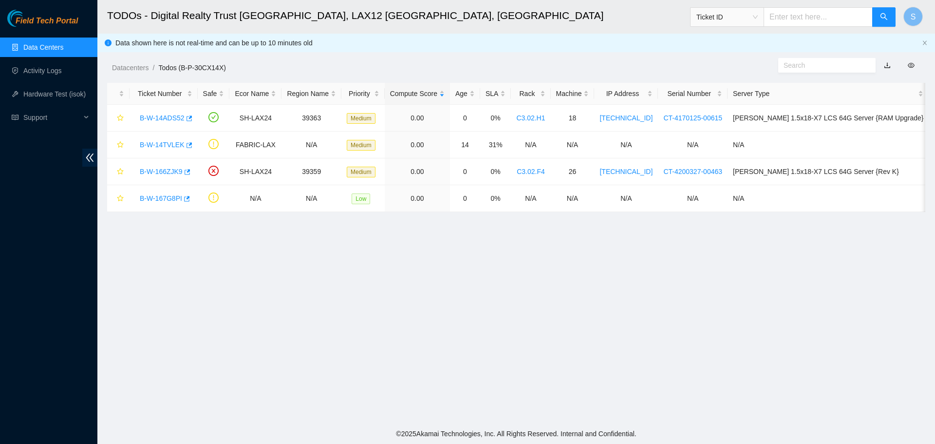
scroll to position [101, 0]
click at [365, 34] on div "Datacenters / Todos (B-P-30CX14X) /" at bounding box center [411, 46] width 629 height 55
